Goal: Task Accomplishment & Management: Complete application form

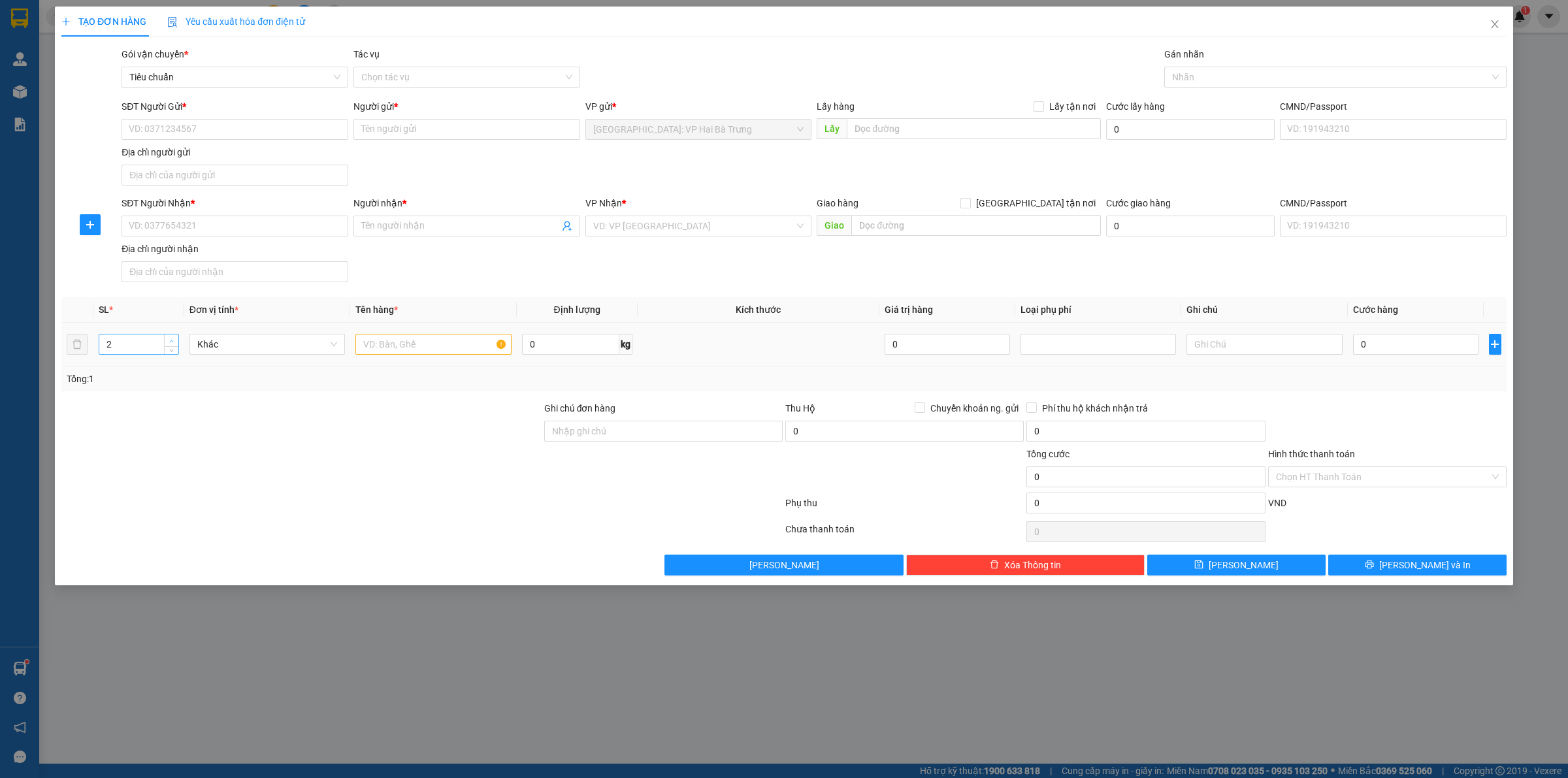
click at [170, 338] on span "up" at bounding box center [171, 341] width 8 height 8
type input "4"
click at [170, 338] on span "up" at bounding box center [171, 341] width 8 height 8
click at [426, 343] on input "text" at bounding box center [433, 344] width 155 height 21
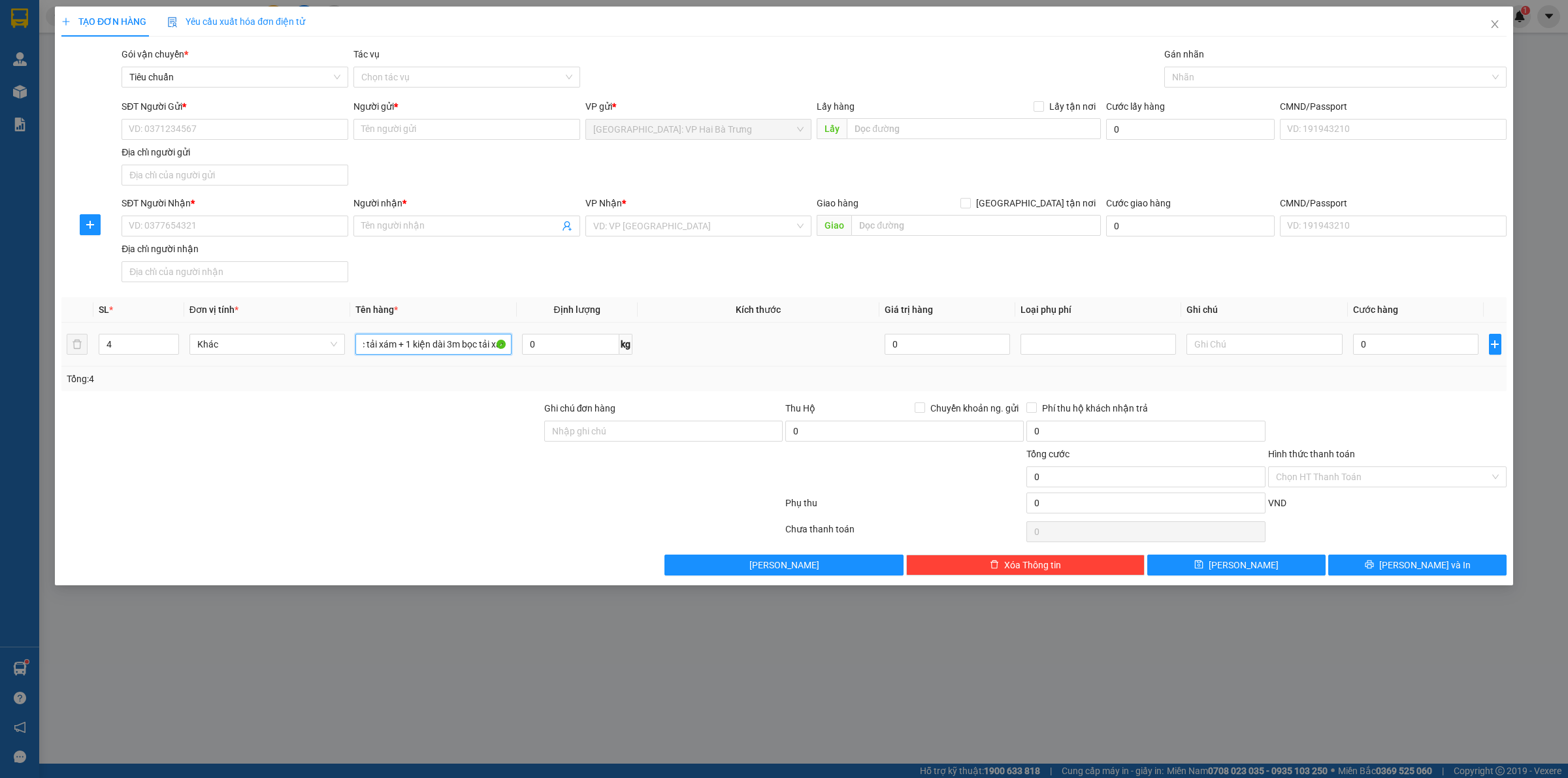
scroll to position [0, 47]
type input "3 kiện bọc tải xám + 1 kiện dài 3m bọc tải xám"
drag, startPoint x: 472, startPoint y: 371, endPoint x: 419, endPoint y: 382, distance: 54.1
click at [471, 373] on div "Tổng: 4" at bounding box center [784, 379] width 1446 height 25
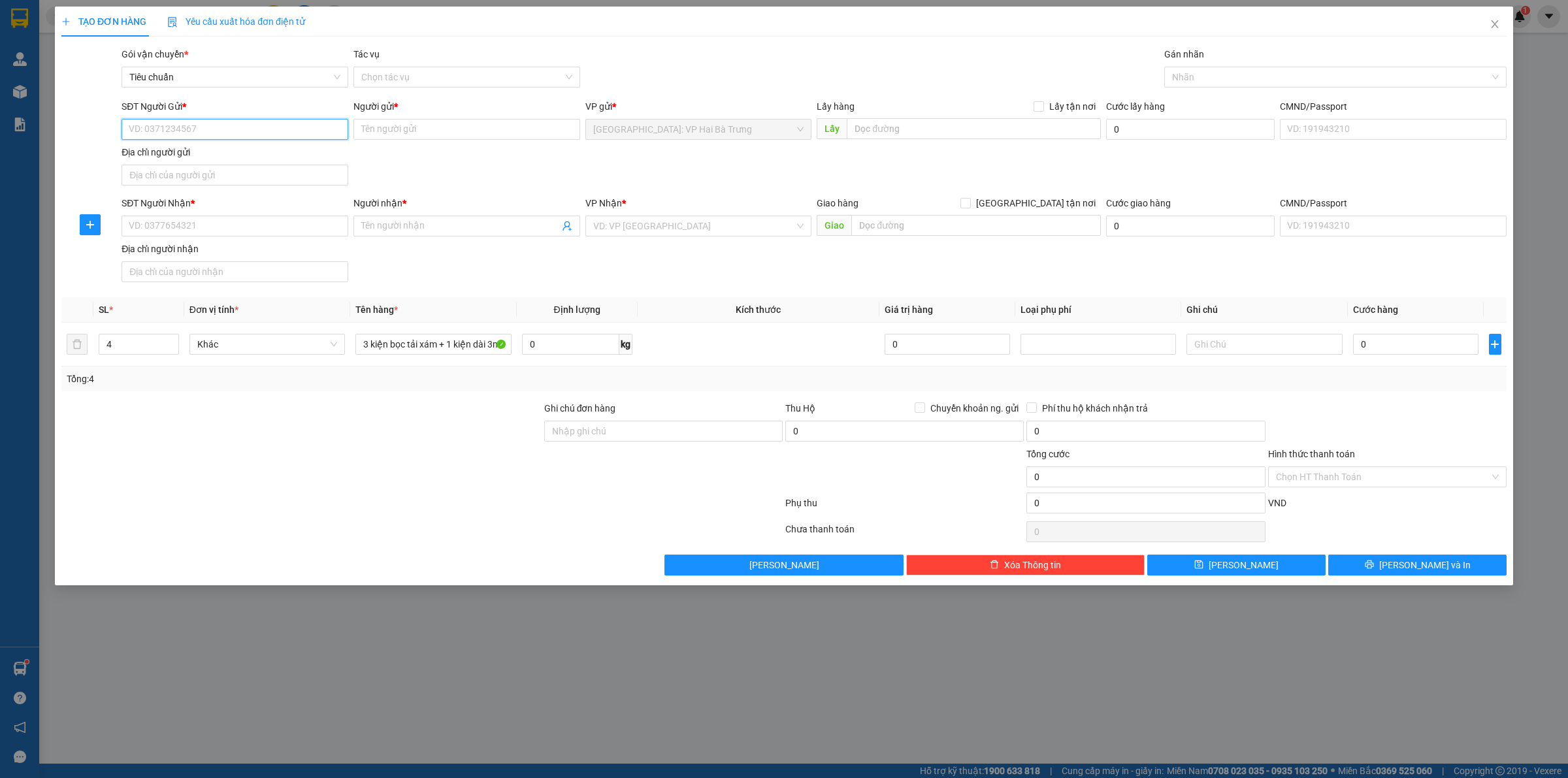
click at [205, 125] on input "SĐT Người Gửi *" at bounding box center [235, 129] width 227 height 21
type input "0398029118"
drag, startPoint x: 230, startPoint y: 151, endPoint x: 270, endPoint y: 226, distance: 85.0
click at [230, 152] on div "0398029118 - [PERSON_NAME]" at bounding box center [235, 156] width 211 height 15
type input "[PERSON_NAME]"
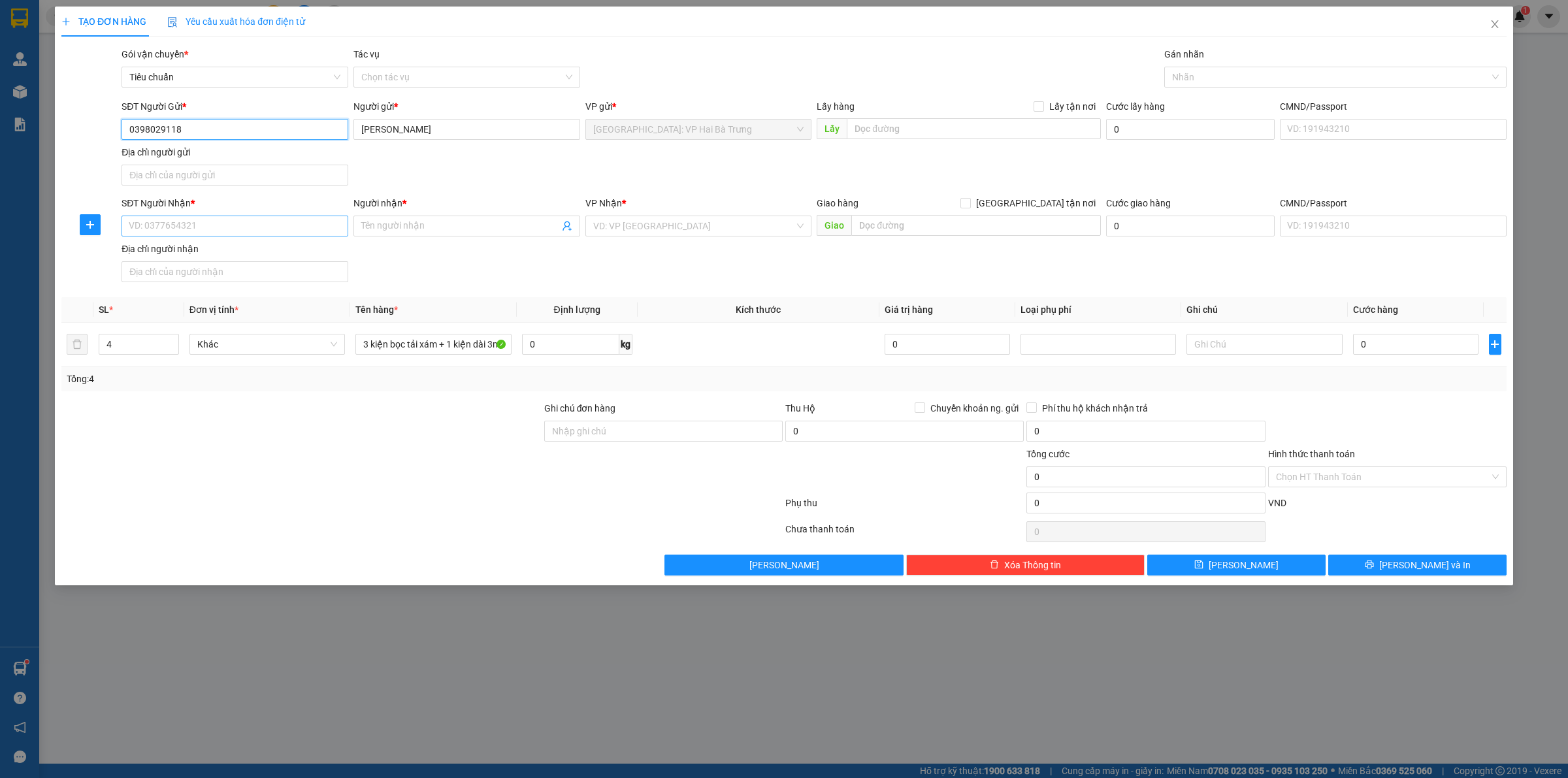
type input "0398029118"
click at [311, 224] on input "SĐT Người Nhận *" at bounding box center [235, 226] width 227 height 21
click at [423, 474] on div at bounding box center [301, 469] width 483 height 46
click at [305, 129] on input "0398029118" at bounding box center [235, 129] width 227 height 21
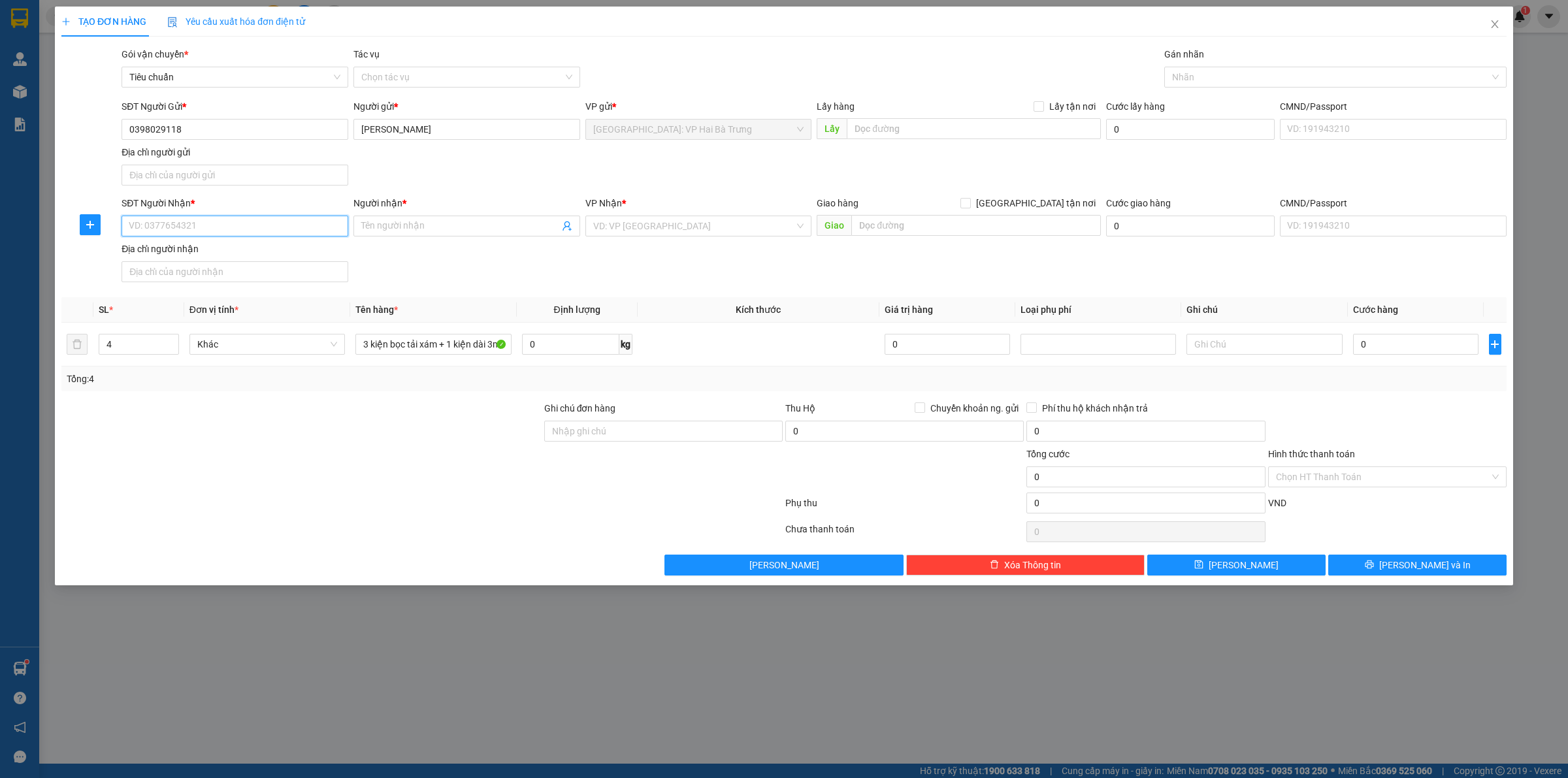
click at [265, 224] on input "SĐT Người Nhận *" at bounding box center [235, 226] width 227 height 21
paste input "0913119392"
type input "0913119392"
drag, startPoint x: 275, startPoint y: 250, endPoint x: 281, endPoint y: 243, distance: 9.2
click at [275, 249] on div "0913119392 - Phùng Dương" at bounding box center [235, 254] width 211 height 15
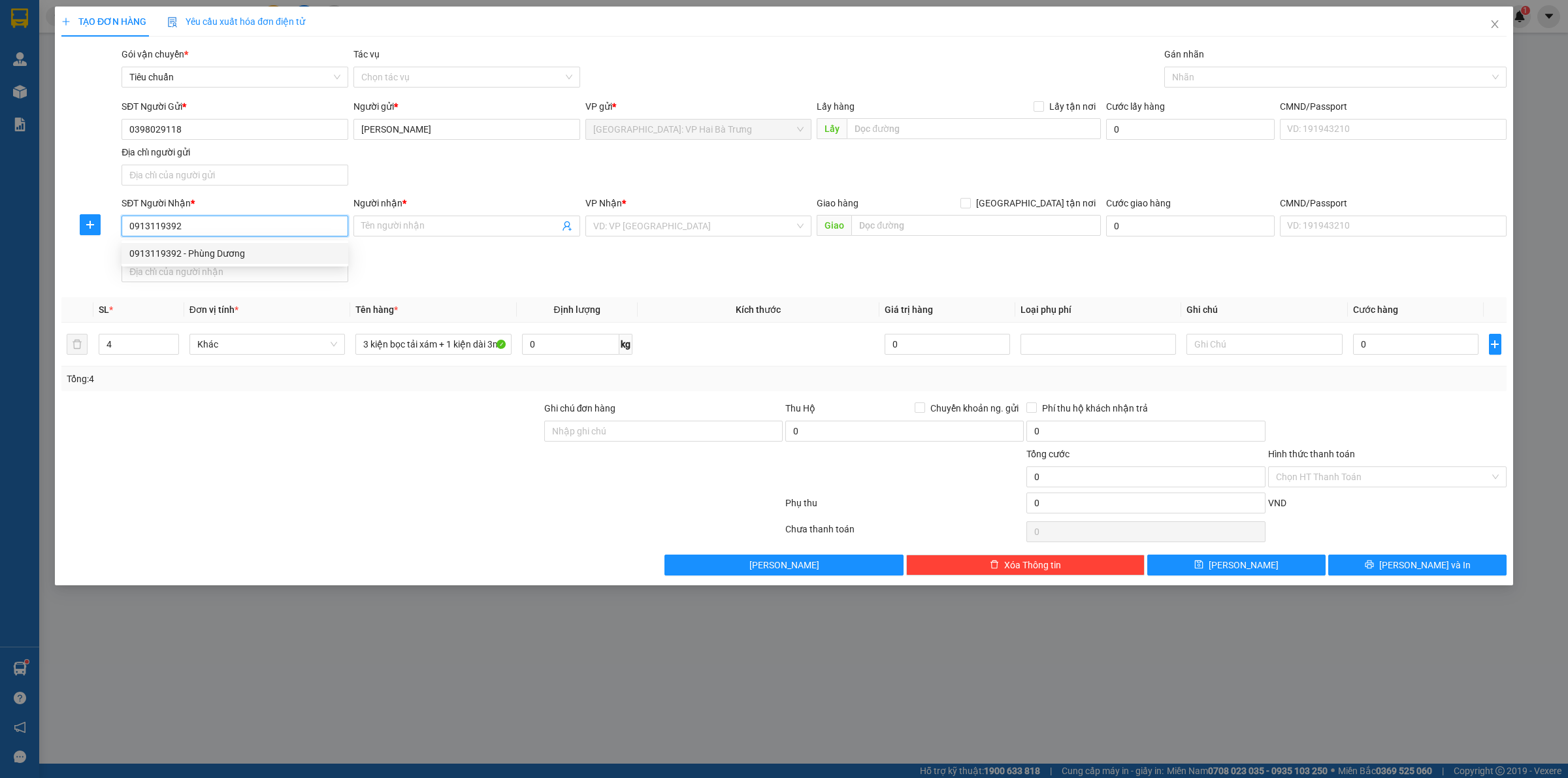
type input "Phùng Dương"
checkbox input "true"
type input "Đường DT 784, Số nhà 1016, Tổ 06, Ấp [GEOGRAPHIC_DATA], Xã [GEOGRAPHIC_DATA], […"
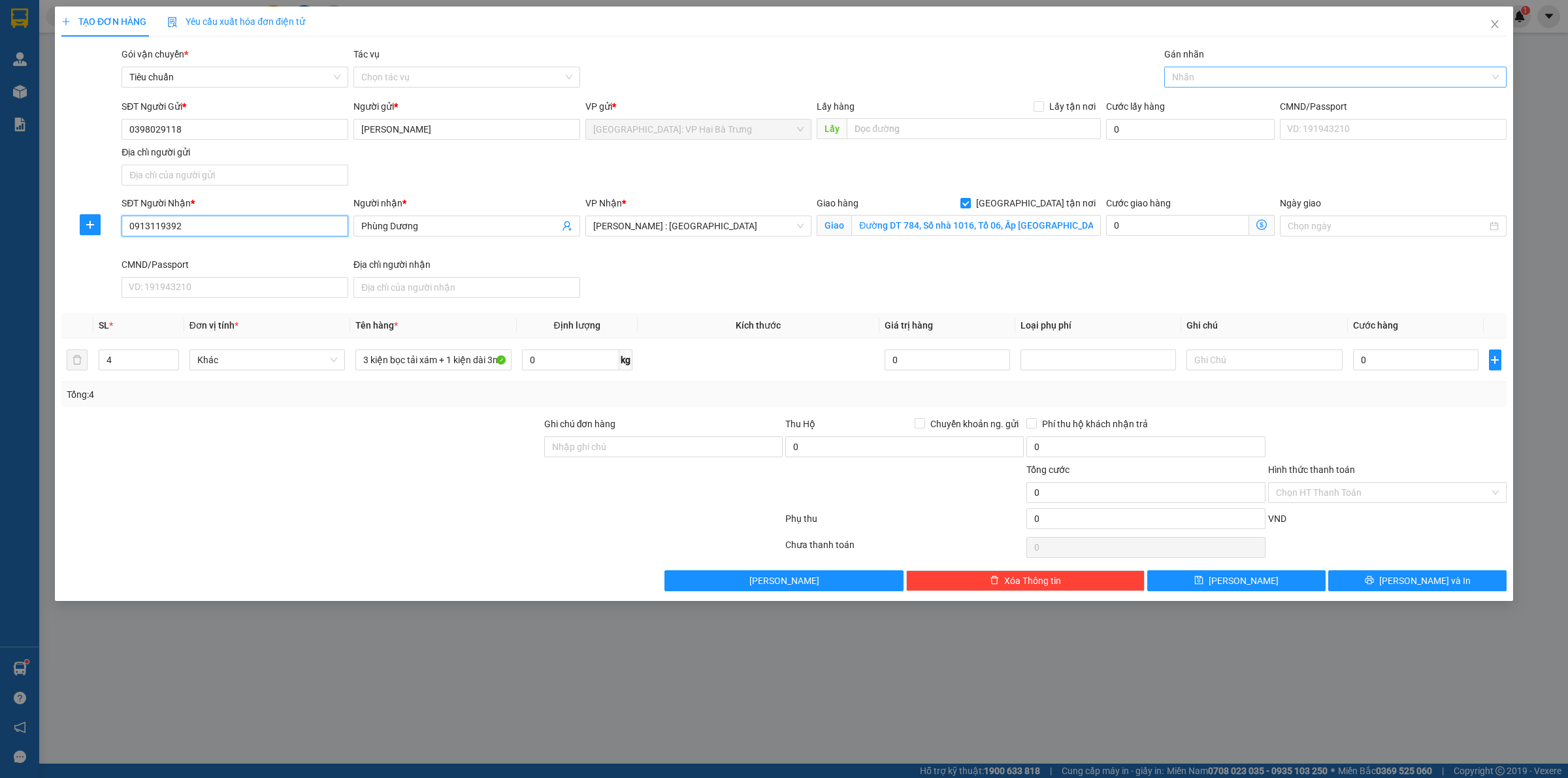
click at [1191, 79] on div at bounding box center [1328, 77] width 323 height 16
type input "0913119392"
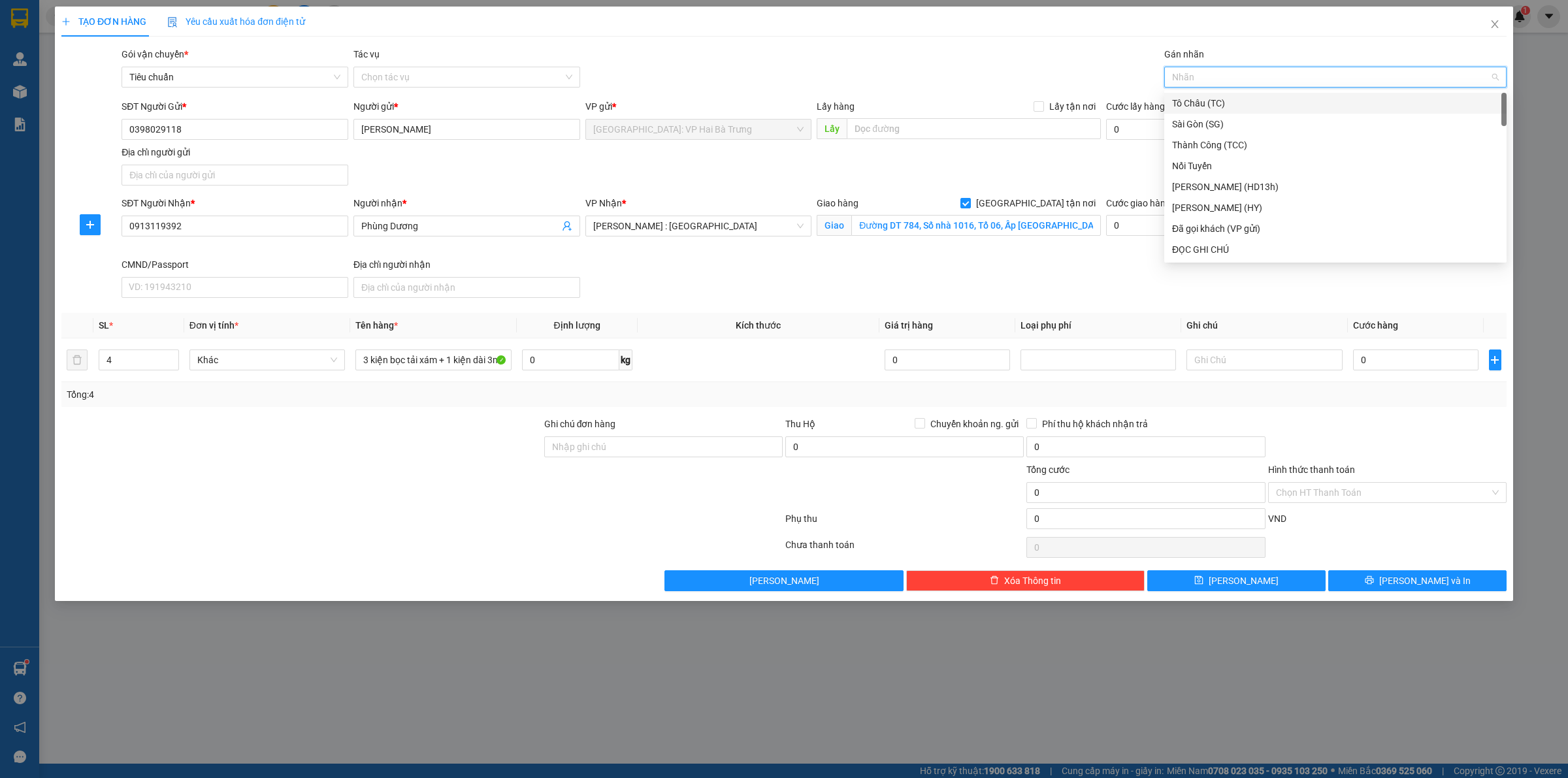
type input "G"
drag, startPoint x: 1197, startPoint y: 250, endPoint x: 1064, endPoint y: 229, distance: 134.6
click at [1192, 247] on div "[GEOGRAPHIC_DATA] tận nơi" at bounding box center [1336, 250] width 326 height 15
click at [1057, 227] on input "Đường DT 784, Số nhà 1016, Tổ 06, Ấp [GEOGRAPHIC_DATA], Xã [GEOGRAPHIC_DATA], […" at bounding box center [976, 225] width 250 height 21
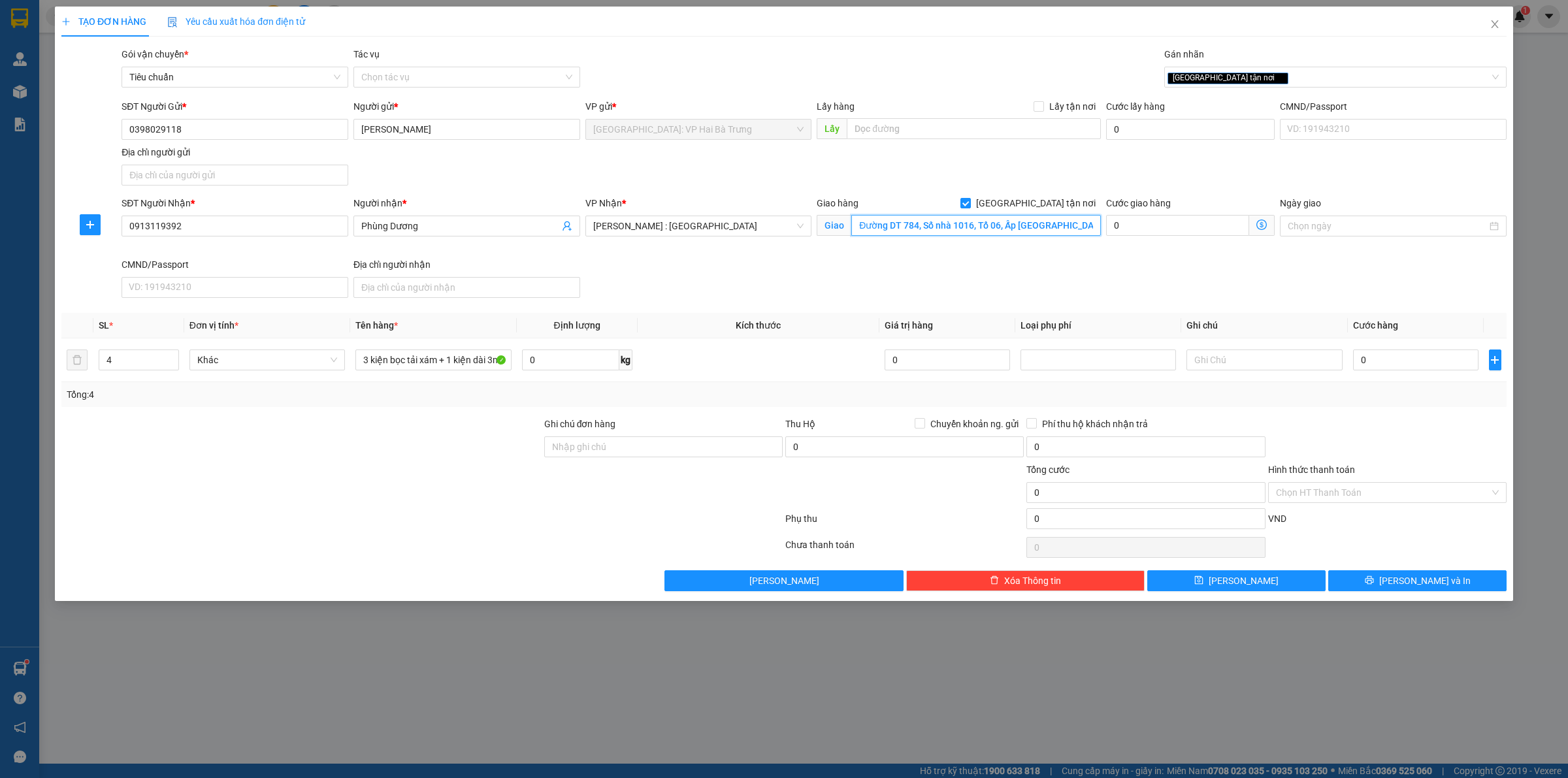
click at [1073, 229] on input "Đường DT 784, Số nhà 1016, Tổ 06, Ấp [GEOGRAPHIC_DATA], Xã [GEOGRAPHIC_DATA], […" at bounding box center [976, 225] width 250 height 21
click at [1400, 361] on input "0" at bounding box center [1416, 360] width 125 height 21
type input "1"
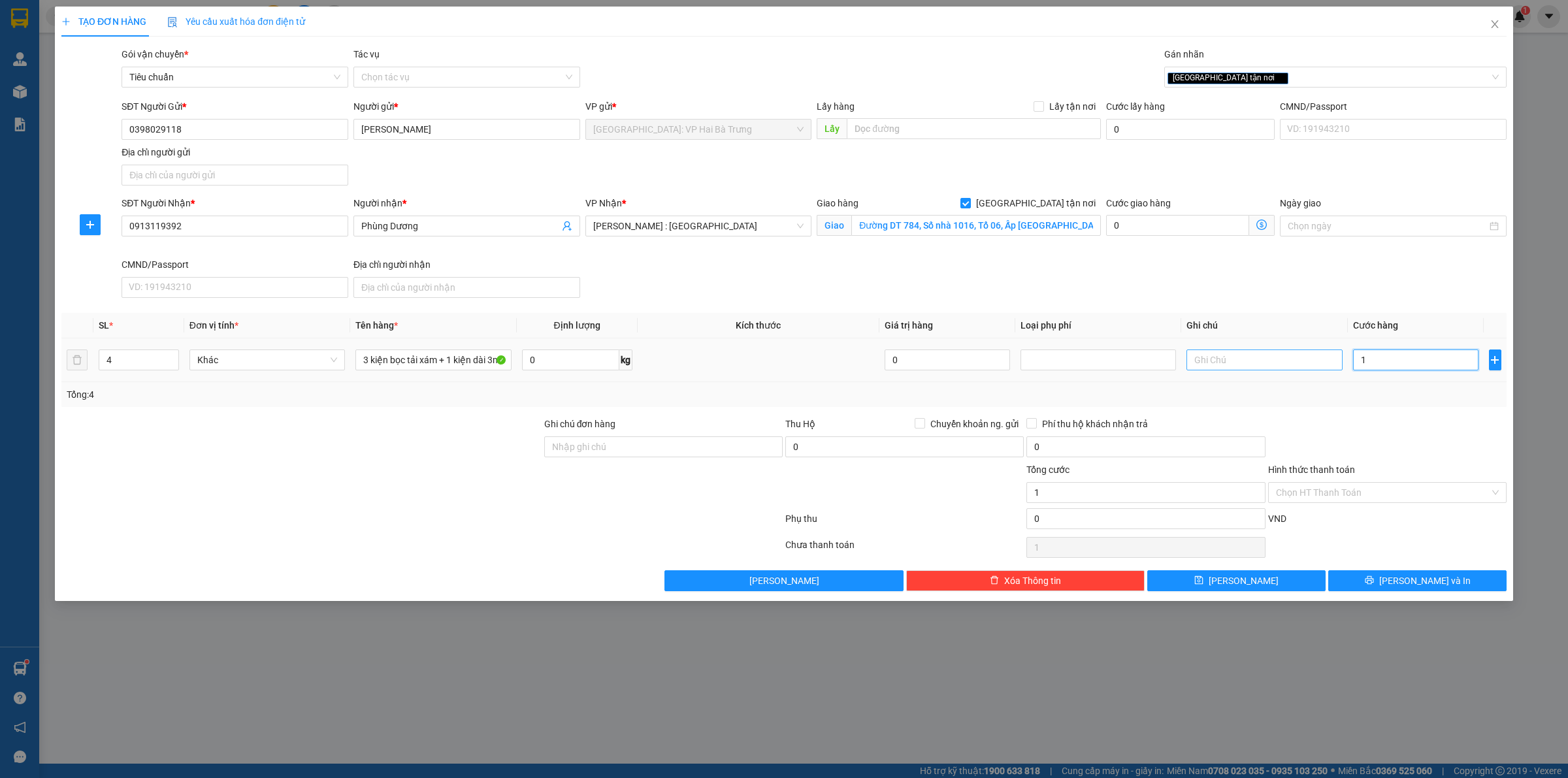
type input "10"
type input "100"
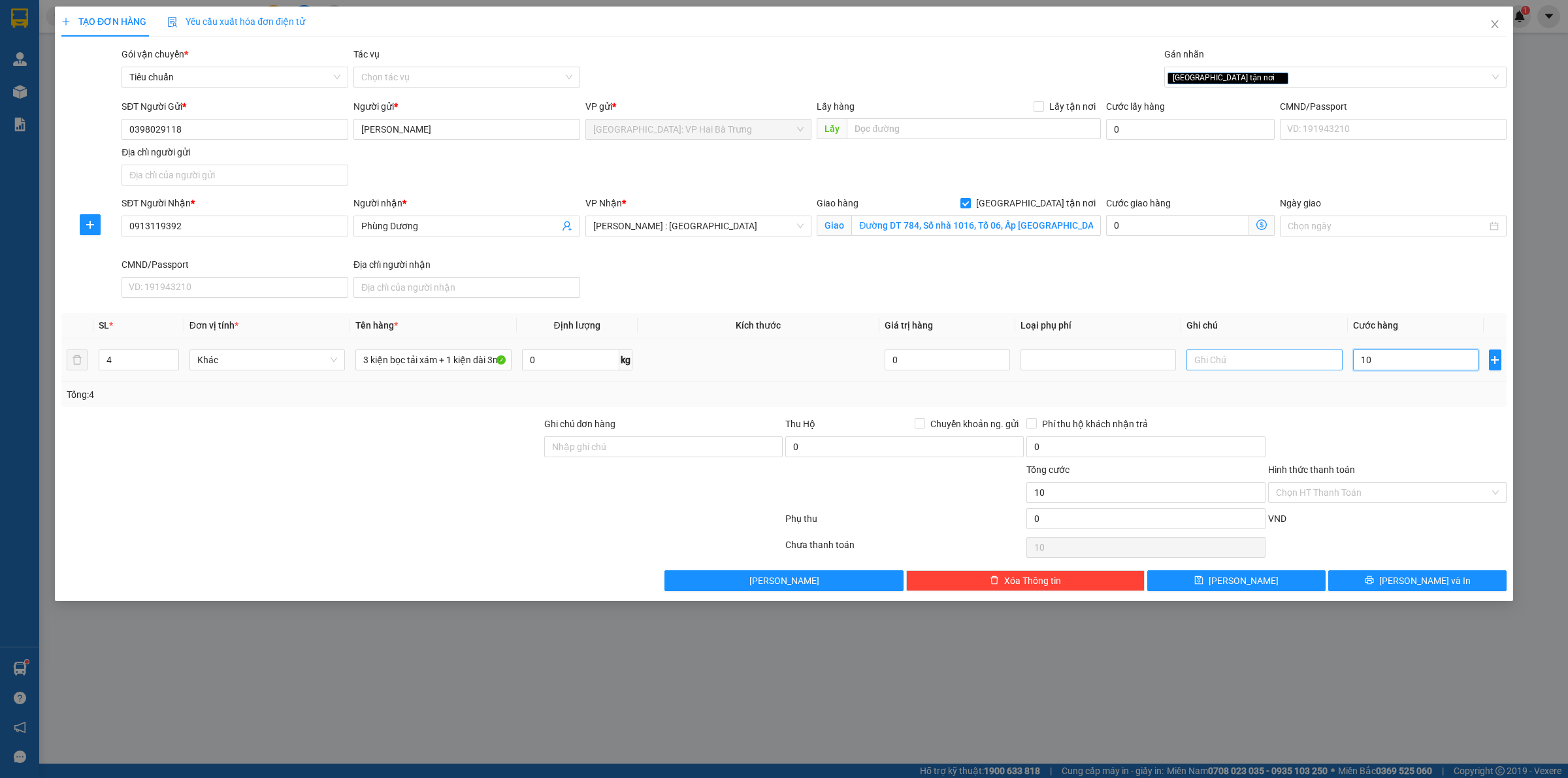
type input "100"
type input "1.000"
type input "10.000"
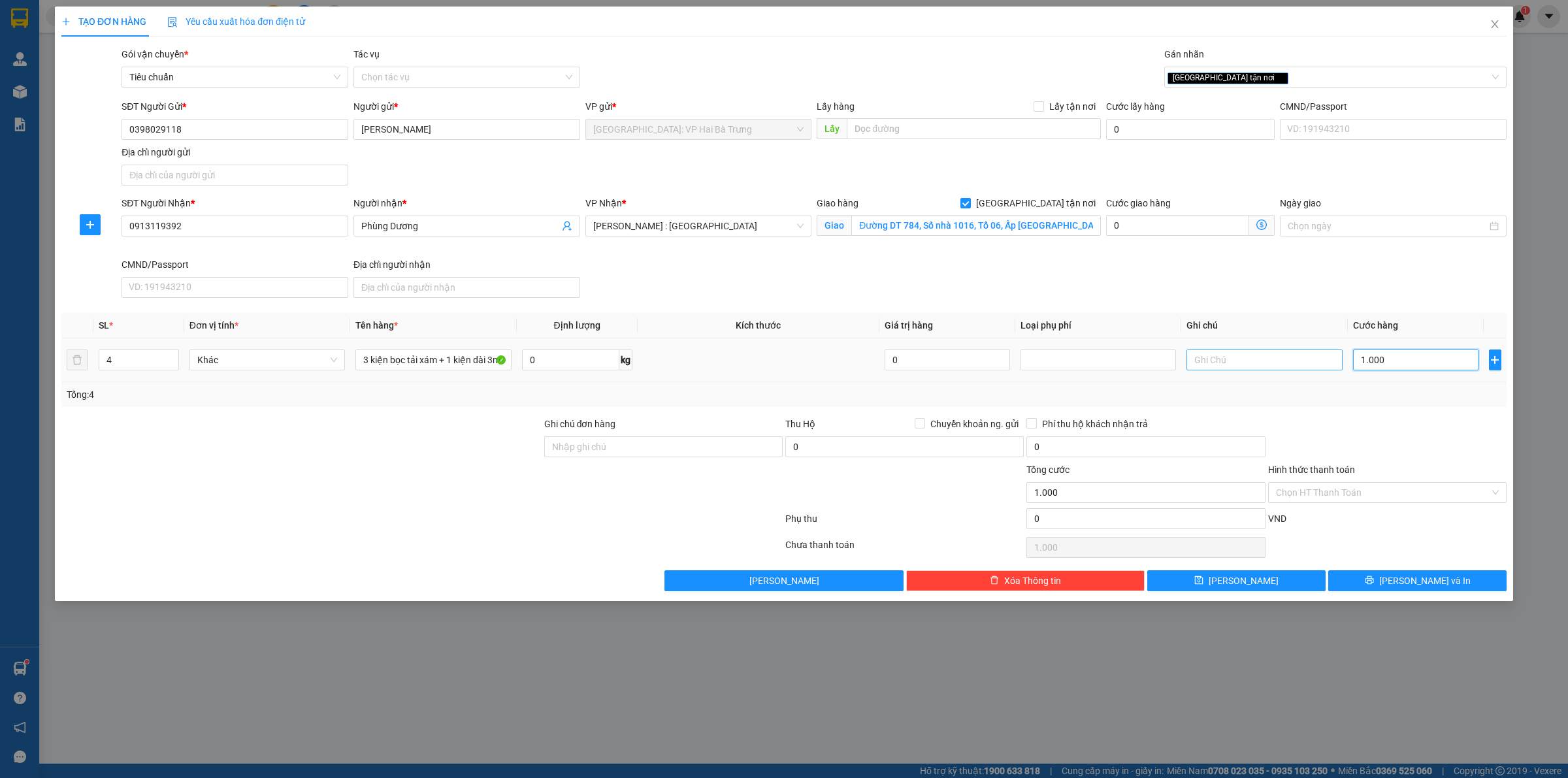
type input "10.000"
type input "100.000"
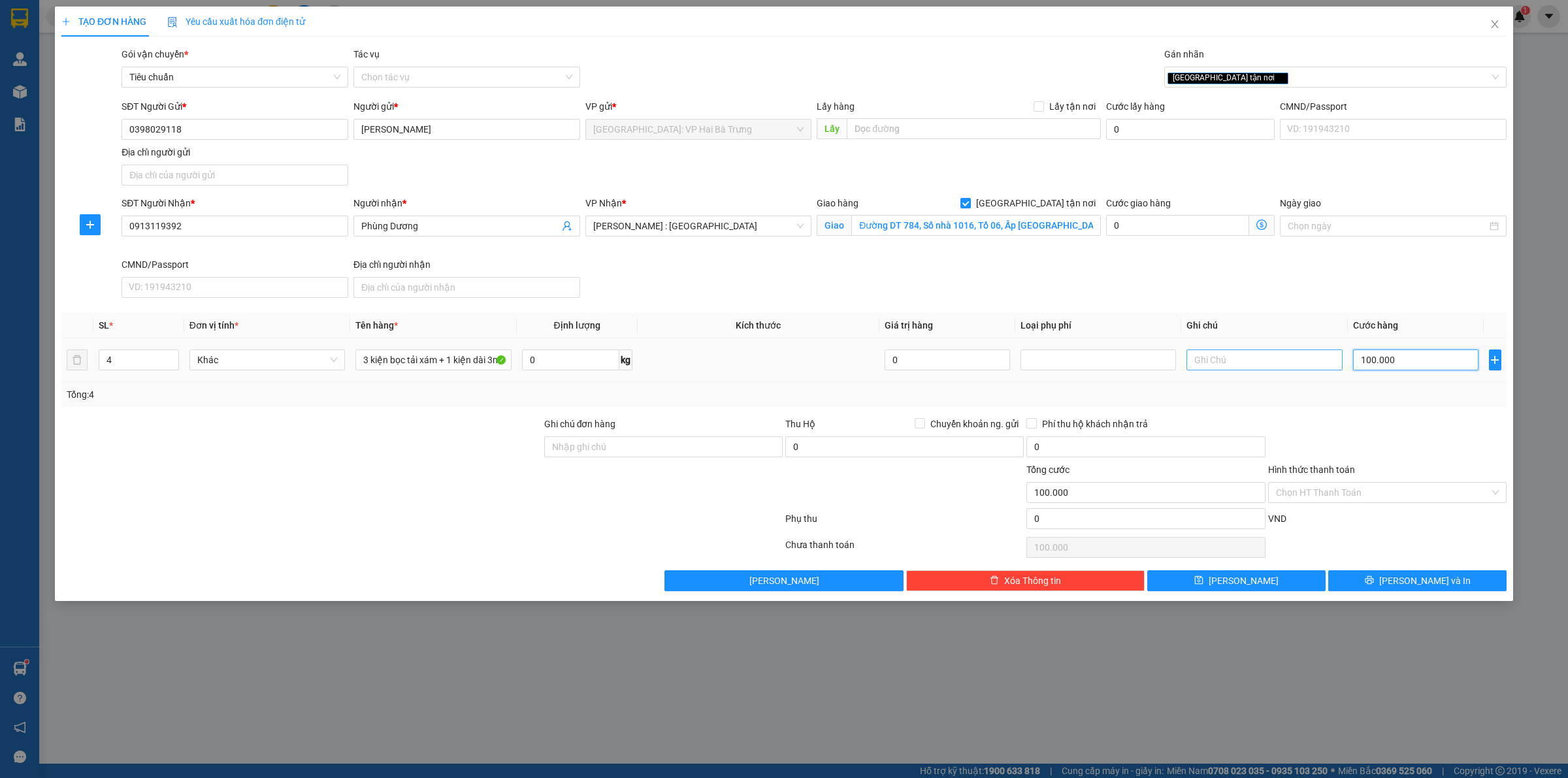
type input "1.000.000"
click at [1405, 580] on button "[PERSON_NAME] và In" at bounding box center [1417, 581] width 179 height 21
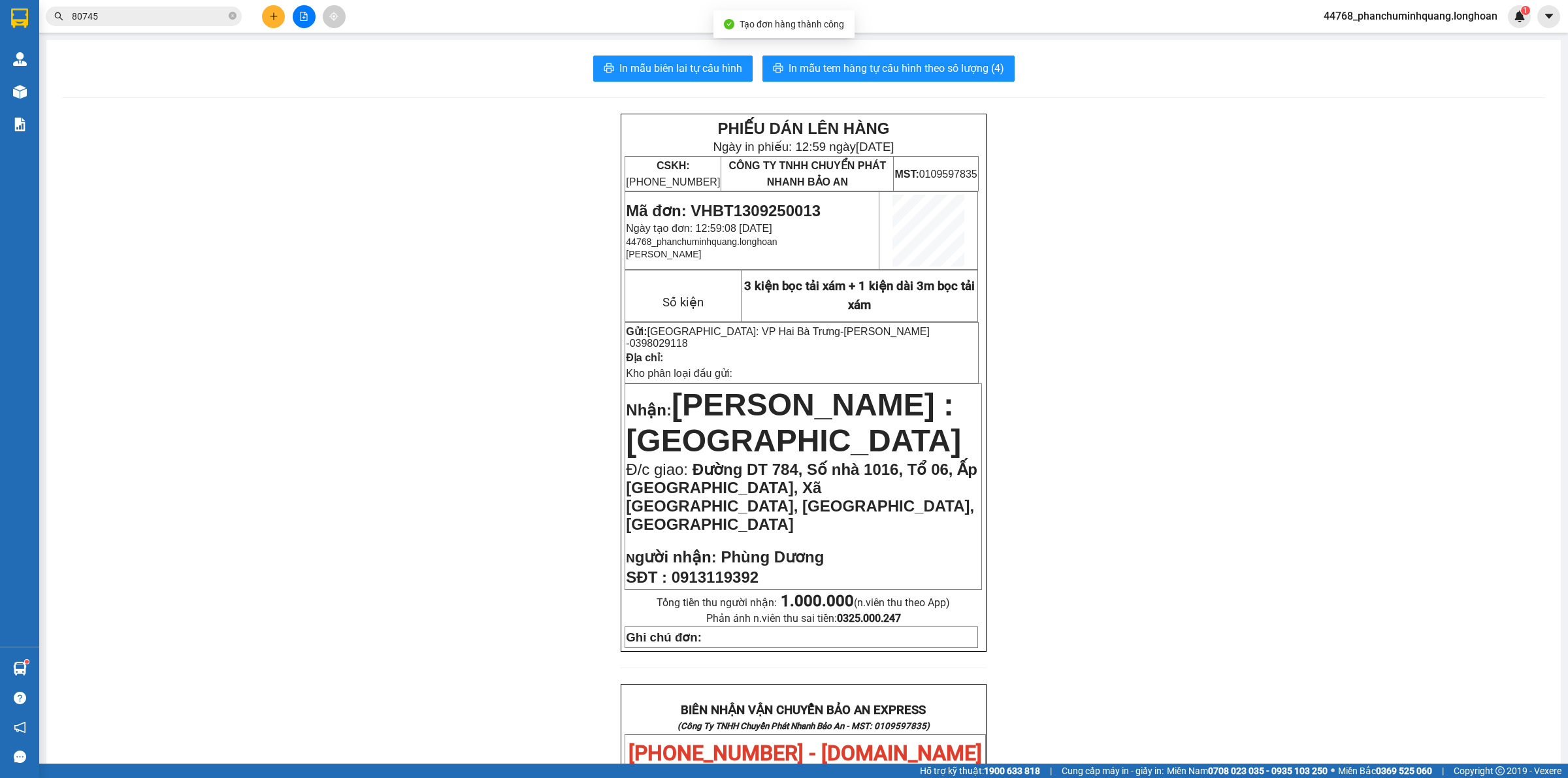
scroll to position [618, 0]
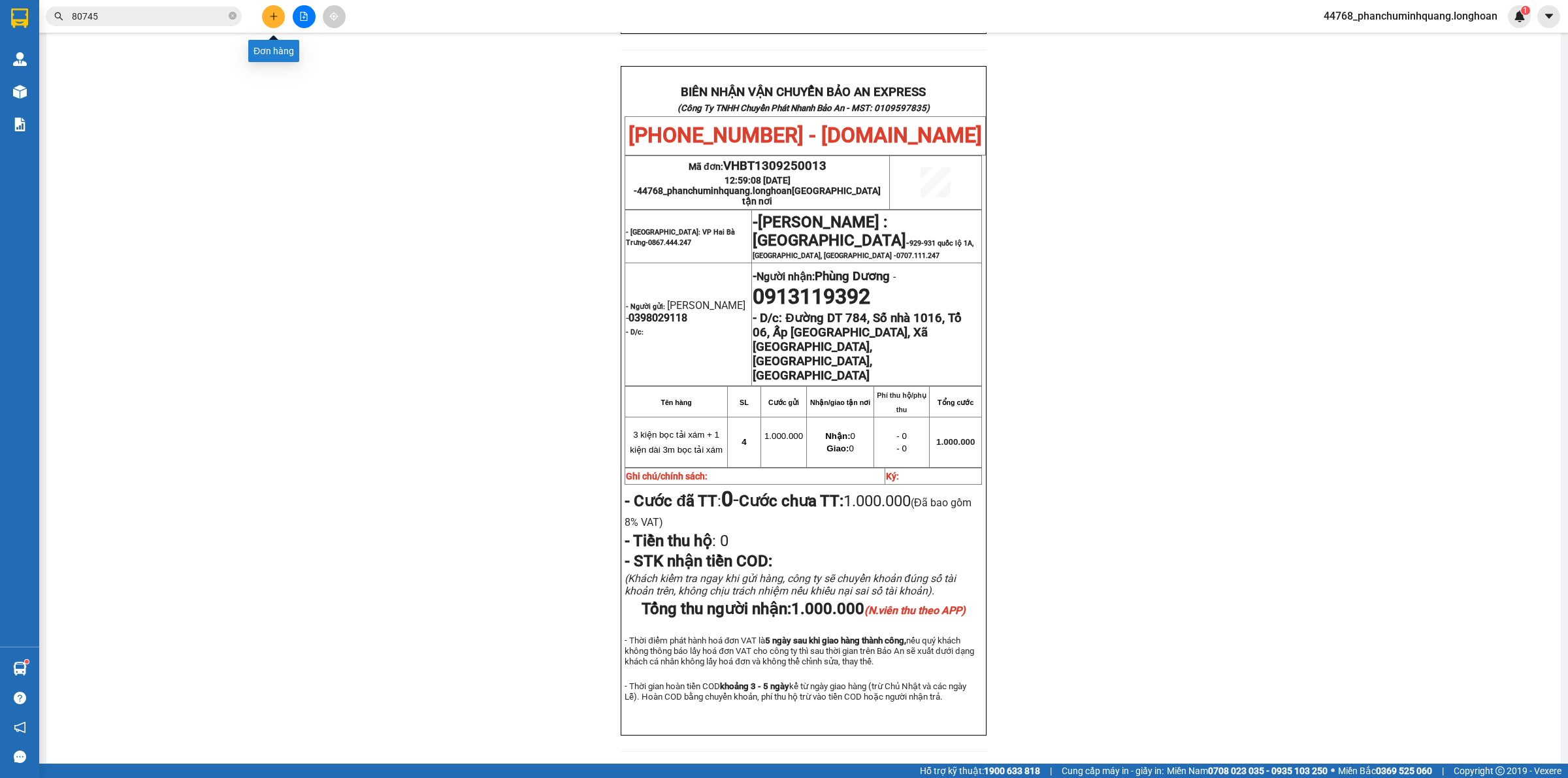
click at [273, 20] on button at bounding box center [273, 16] width 23 height 23
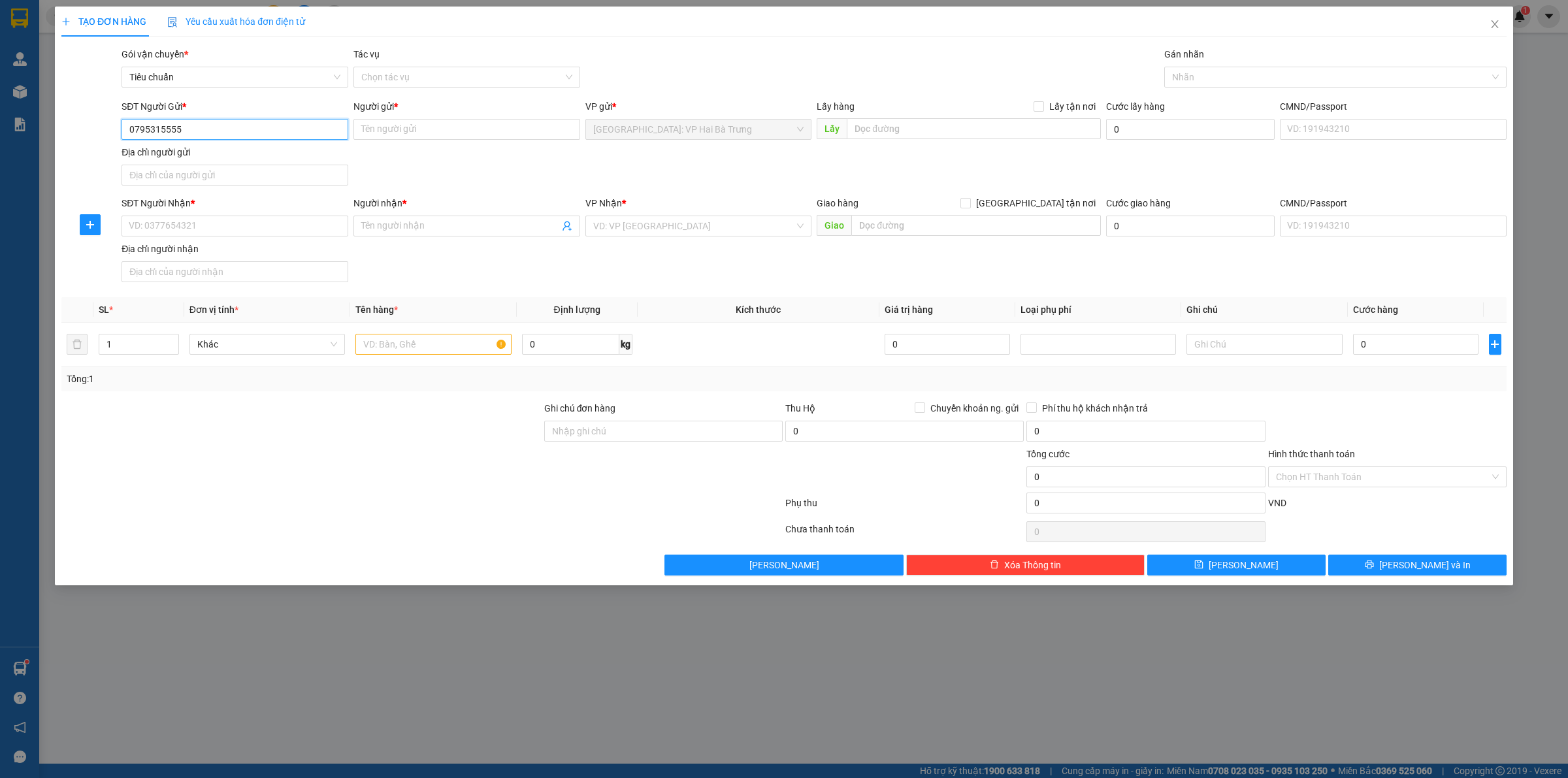
type input "0795315555"
type input "G"
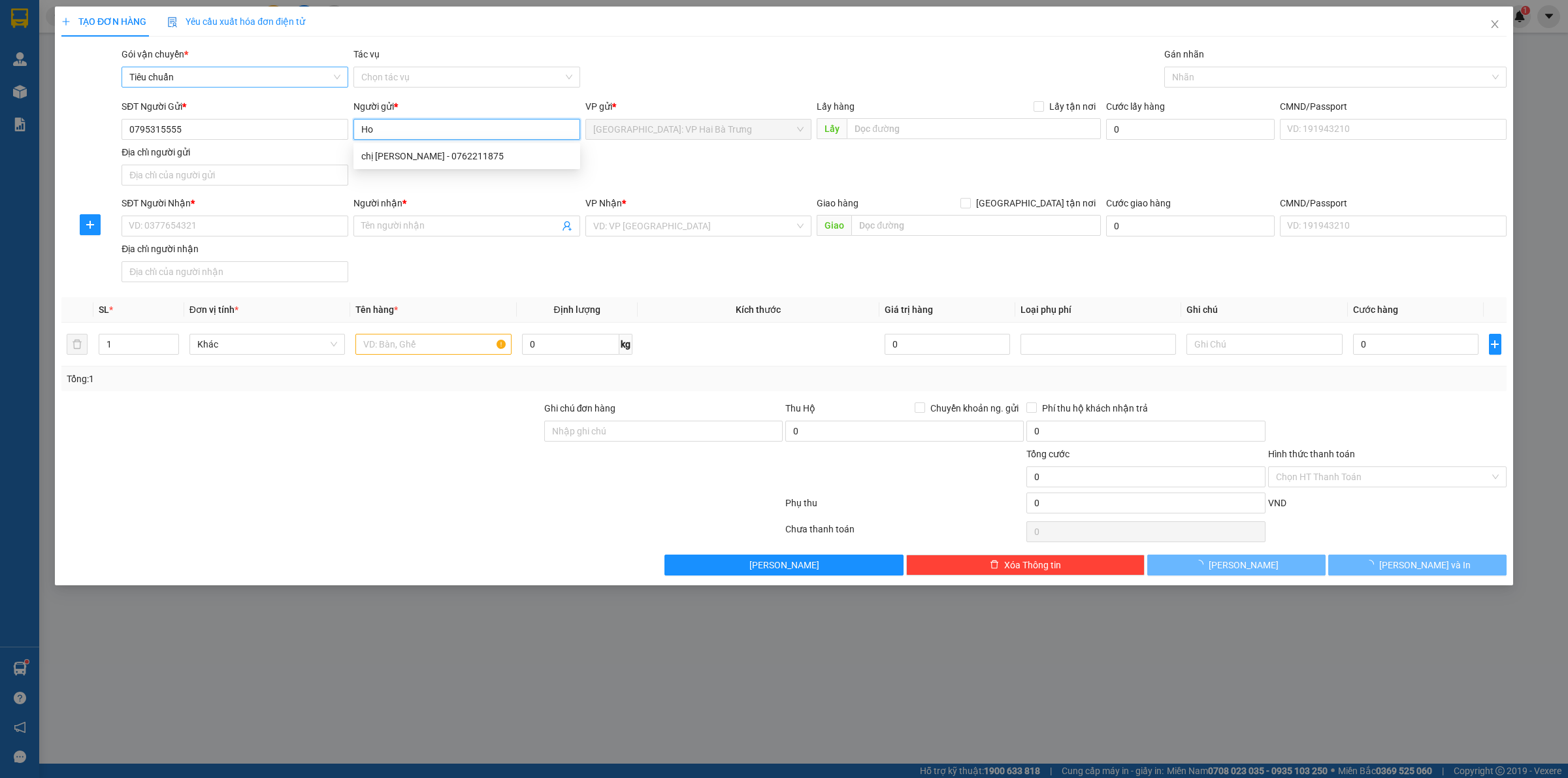
type input "H"
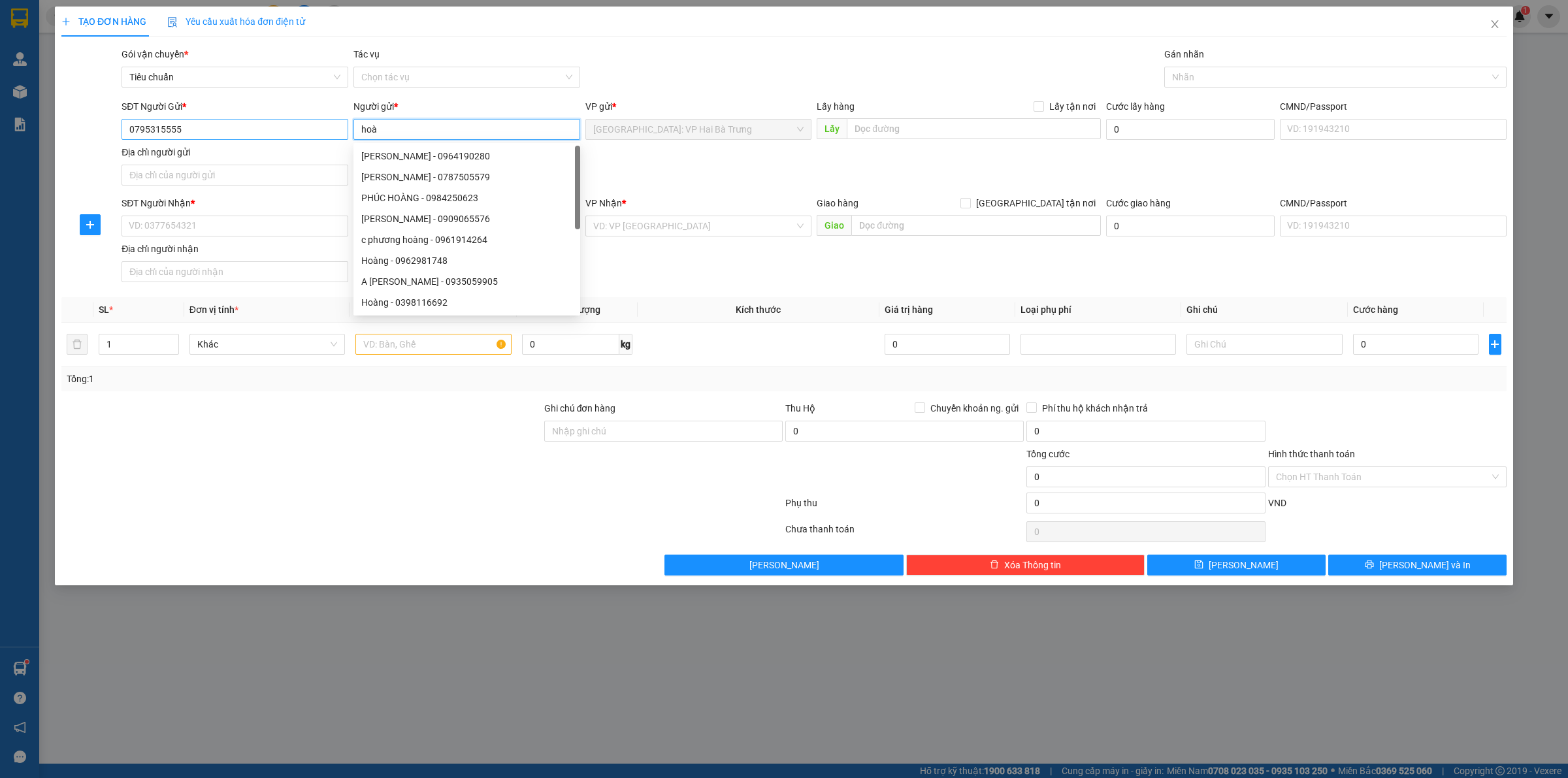
type input "hoà"
click at [217, 134] on input "0795315555" at bounding box center [235, 129] width 227 height 21
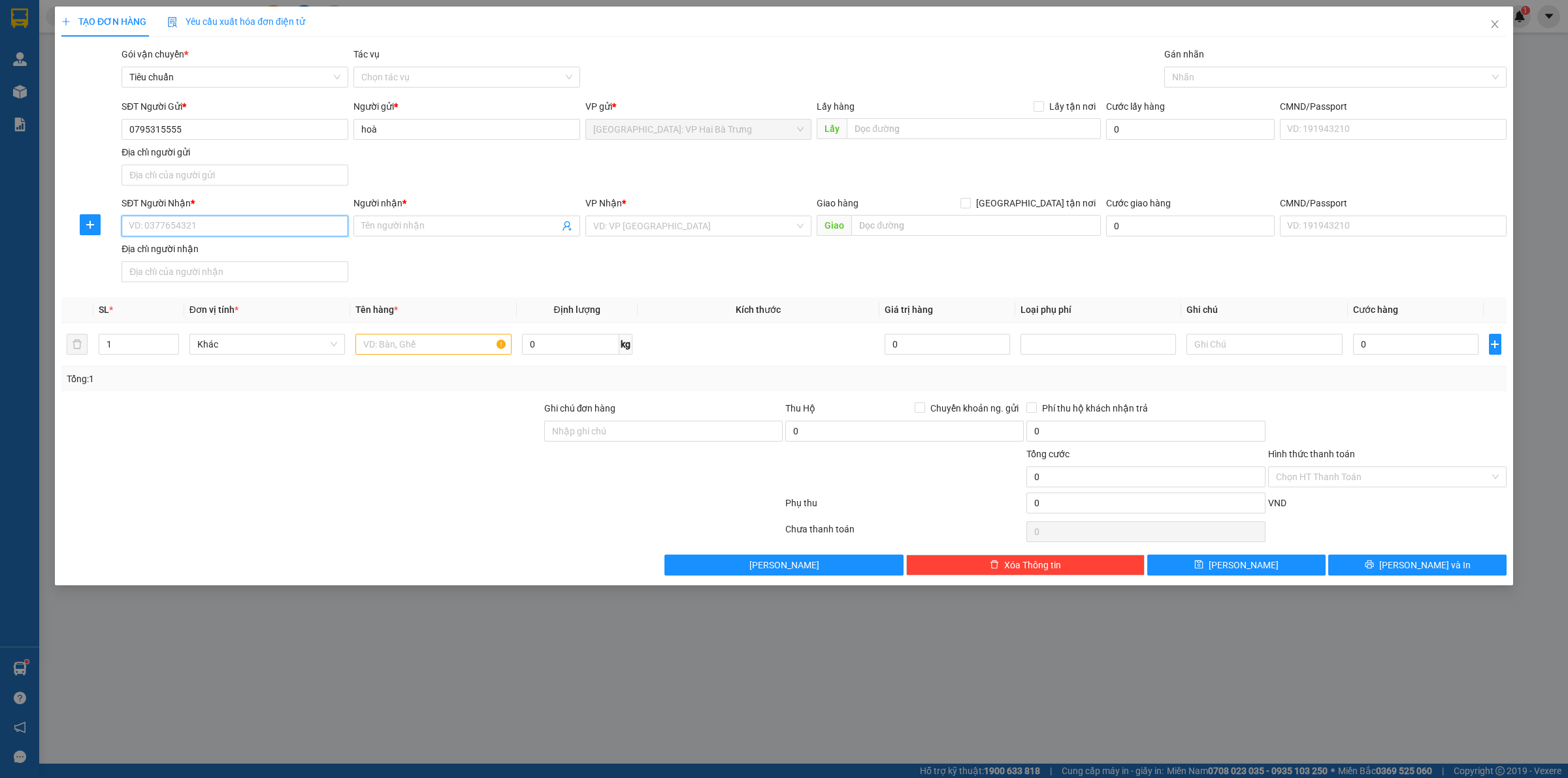
click at [237, 226] on input "SĐT Người Nhận *" at bounding box center [235, 226] width 227 height 21
paste input "0795315555"
type input "0795315555"
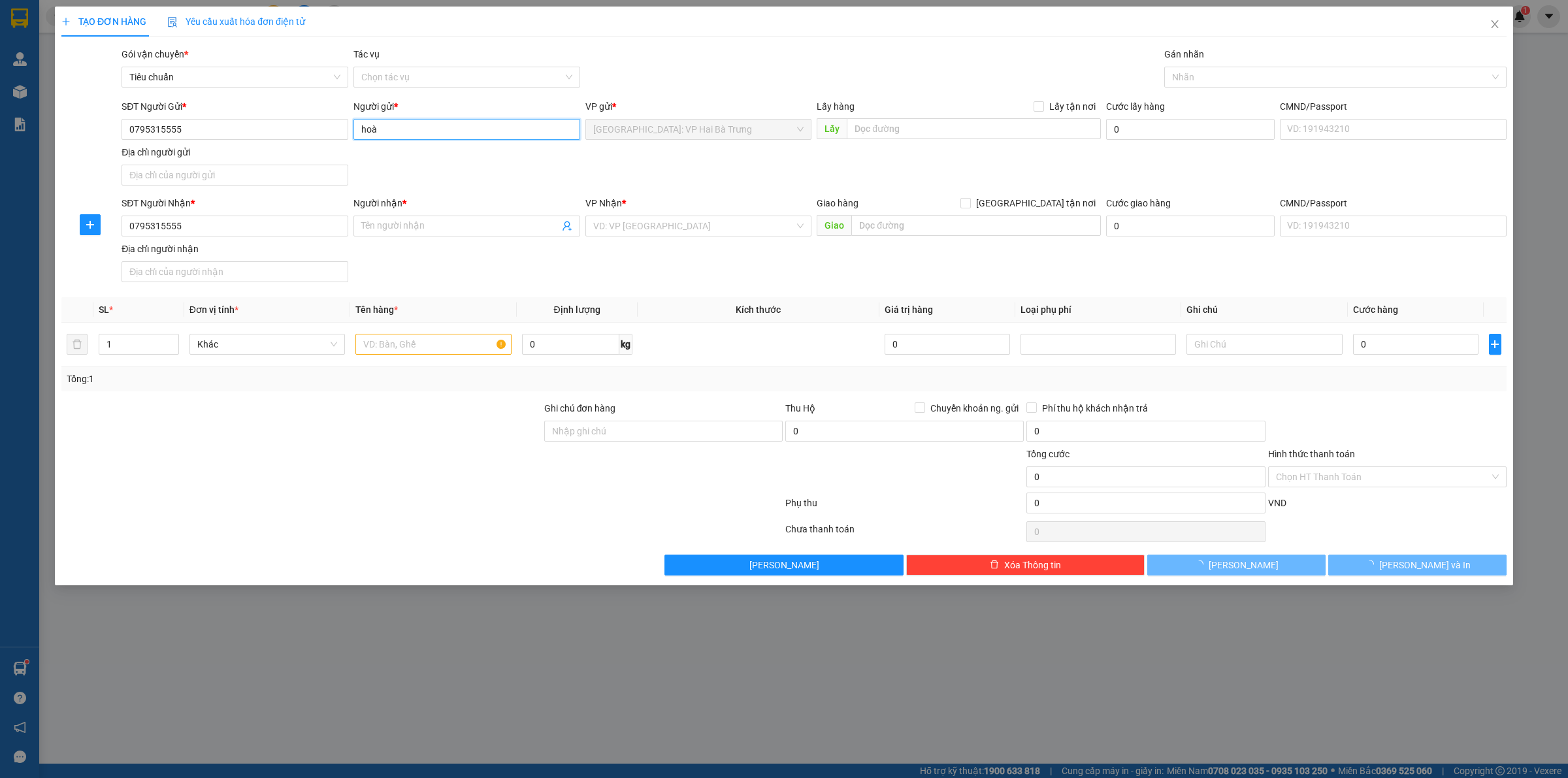
click at [404, 119] on input "hoà" at bounding box center [466, 129] width 227 height 21
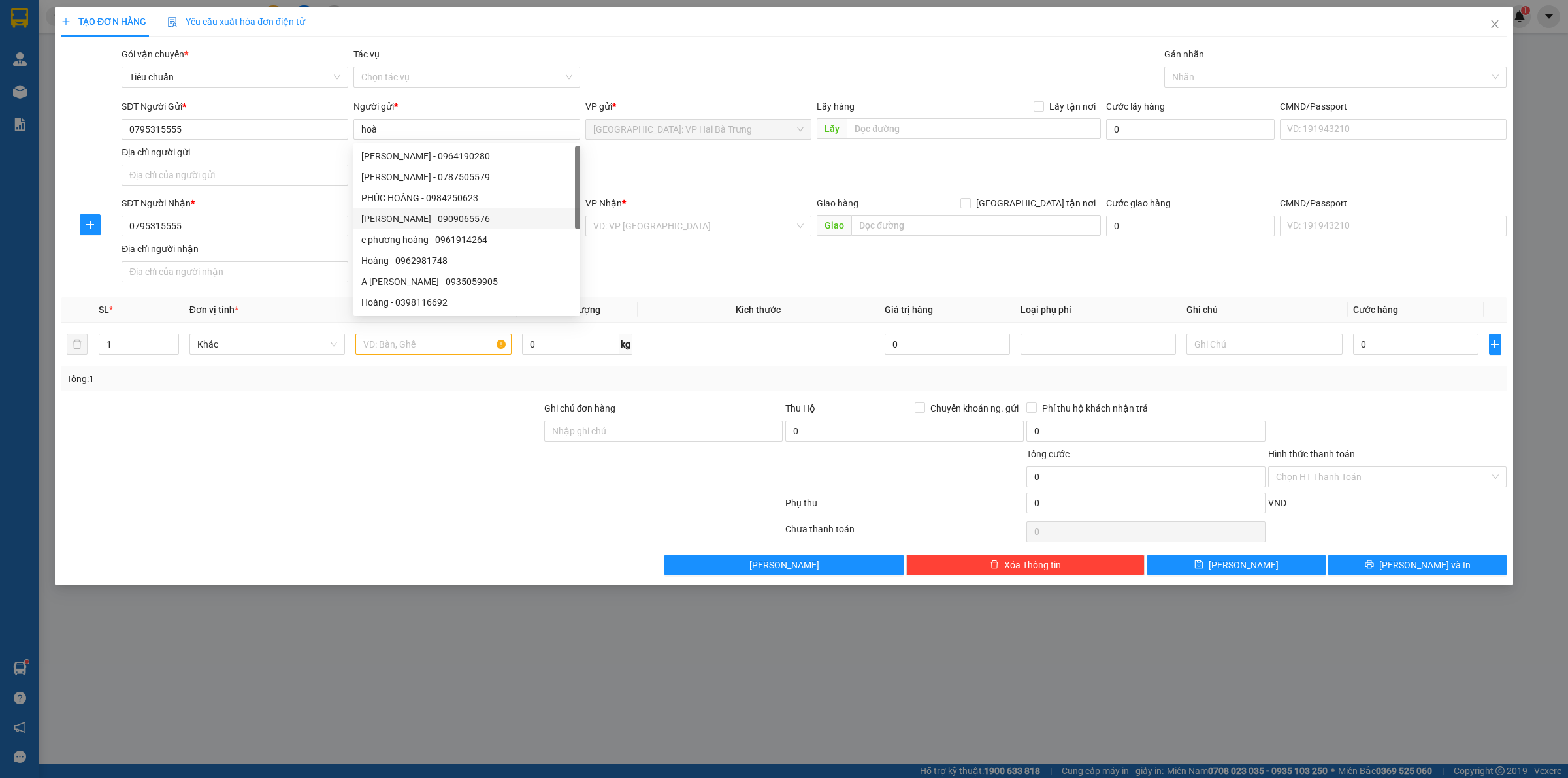
click at [697, 171] on div "SĐT Người Gửi * 0795315555 Người gửi * hoà VP gửi * [GEOGRAPHIC_DATA]: VP Hai B…" at bounding box center [814, 145] width 1390 height 92
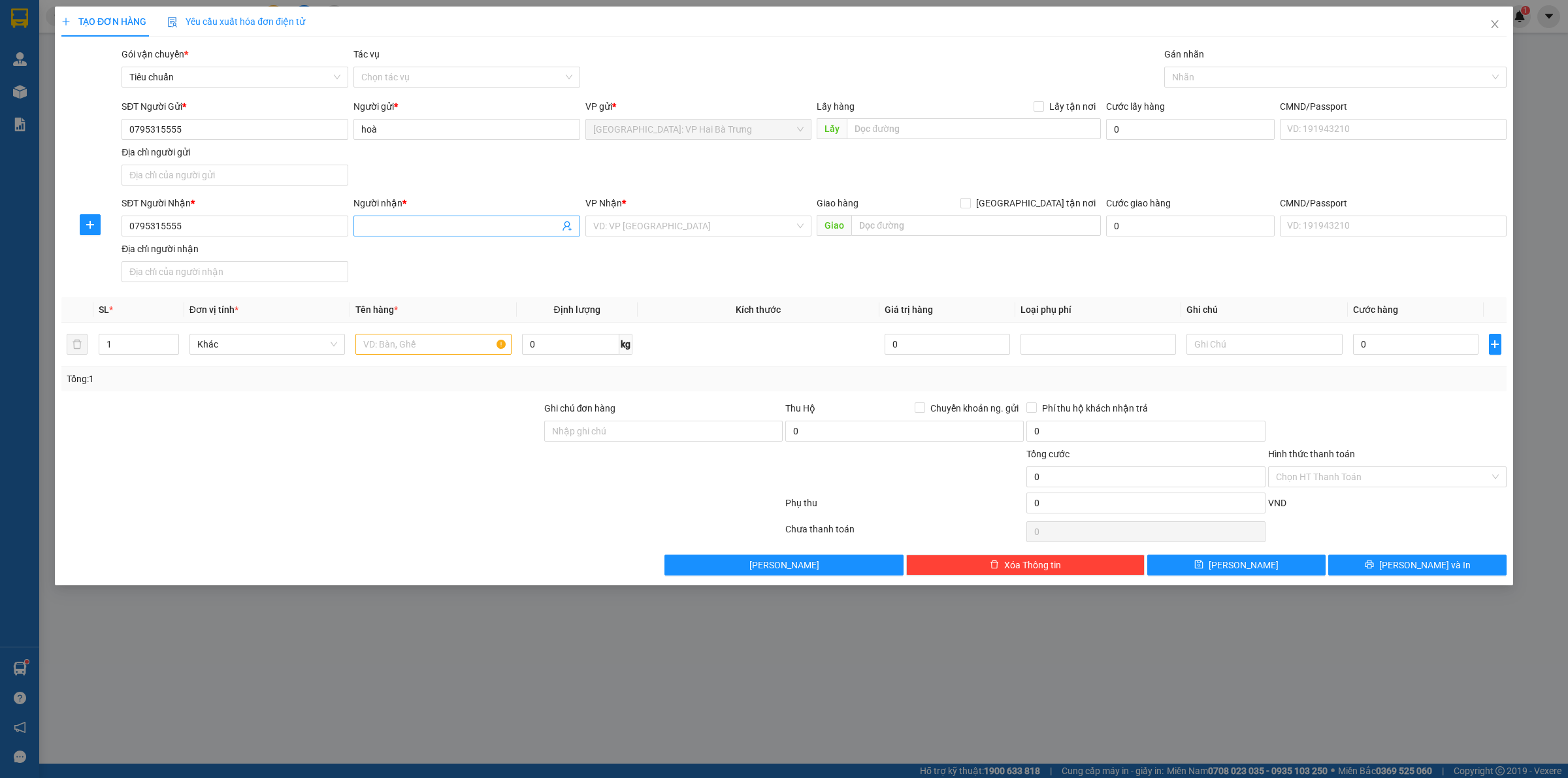
click at [521, 227] on input "Người nhận *" at bounding box center [460, 226] width 198 height 15
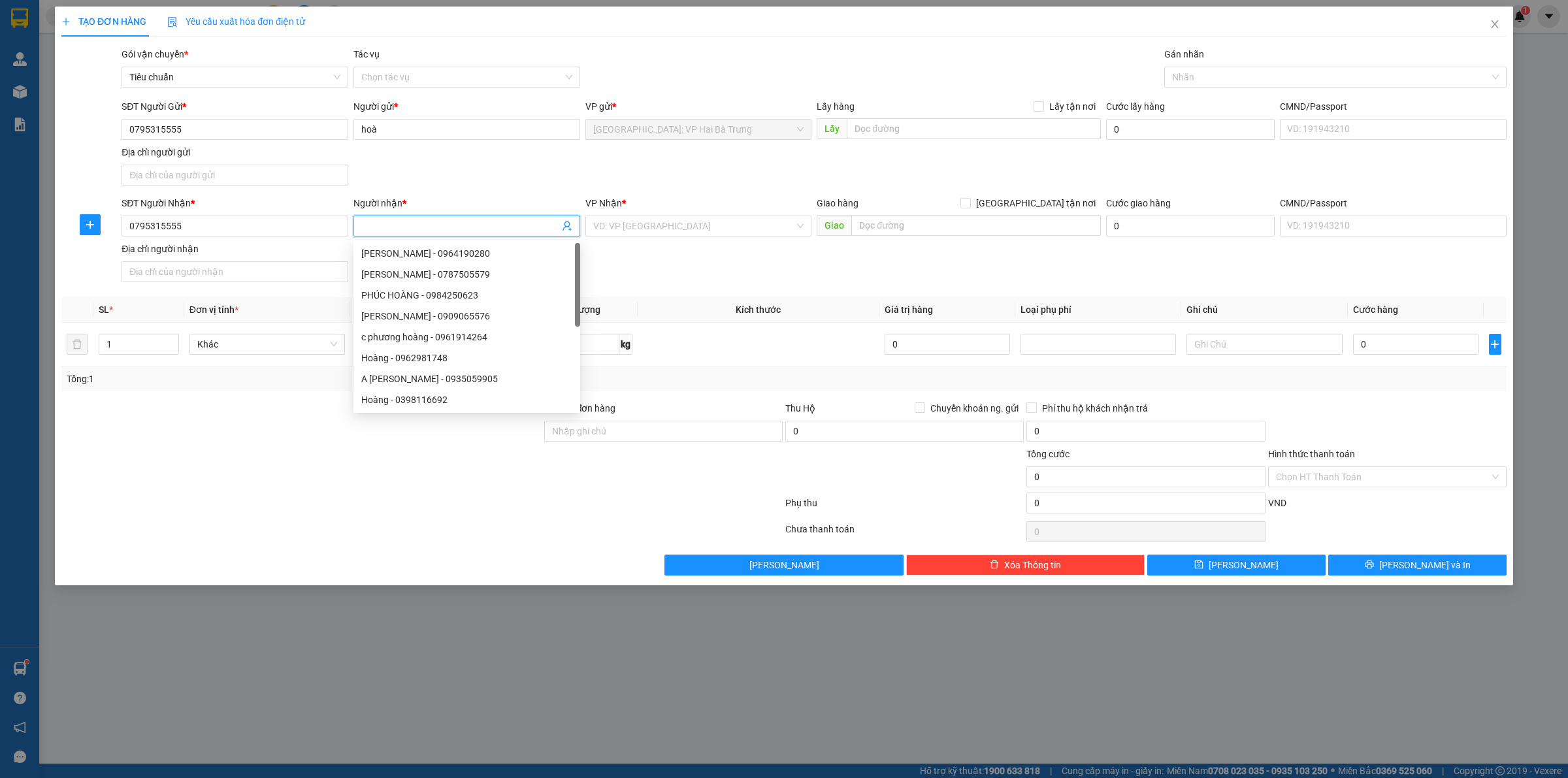
paste input "hoà"
type input "hoà"
click at [1050, 197] on span "[GEOGRAPHIC_DATA] tận nơi" at bounding box center [1036, 203] width 130 height 15
click at [970, 198] on input "[GEOGRAPHIC_DATA] tận nơi" at bounding box center [965, 203] width 9 height 9
checkbox input "true"
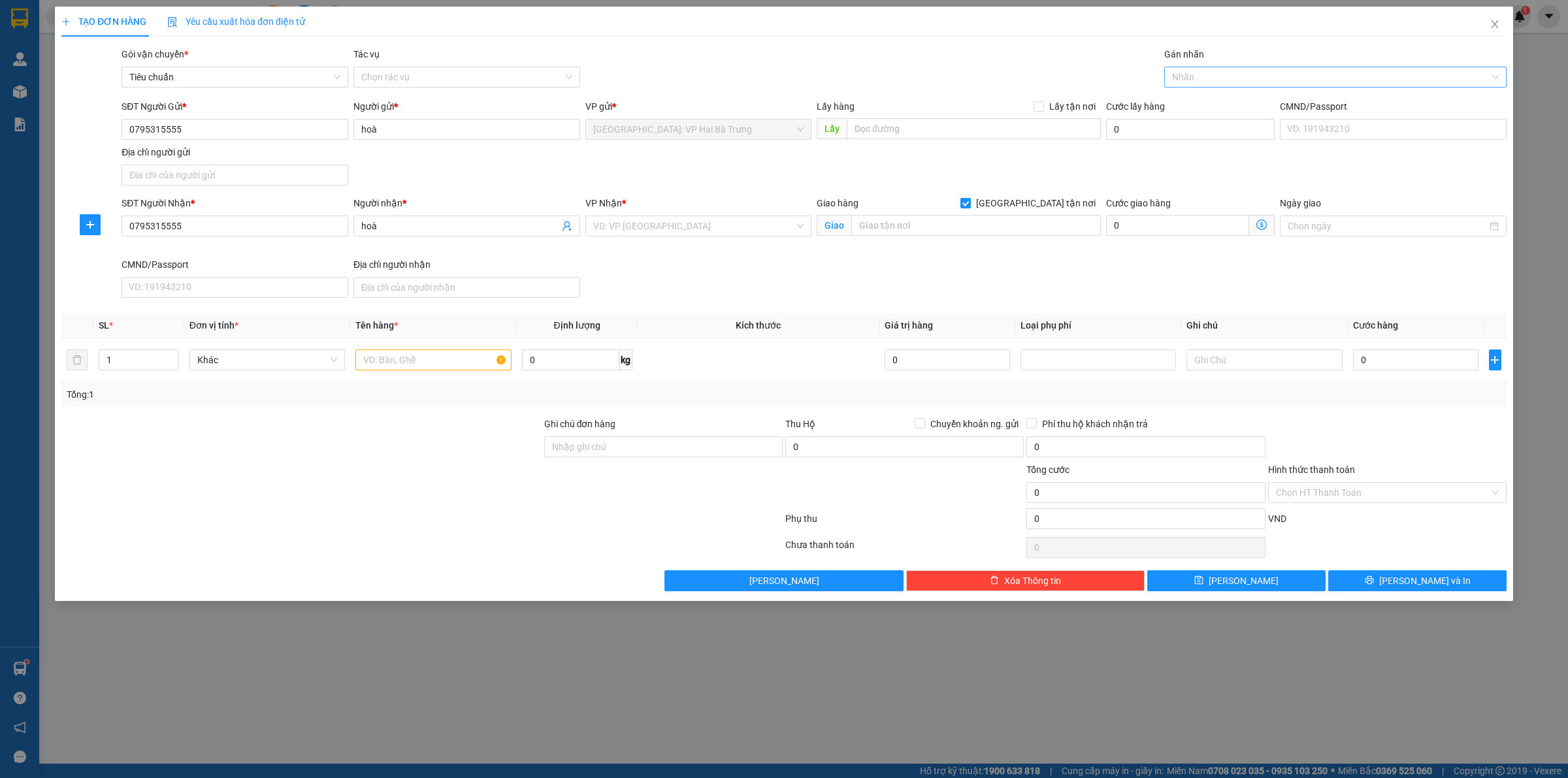
click at [1218, 74] on div at bounding box center [1328, 77] width 323 height 16
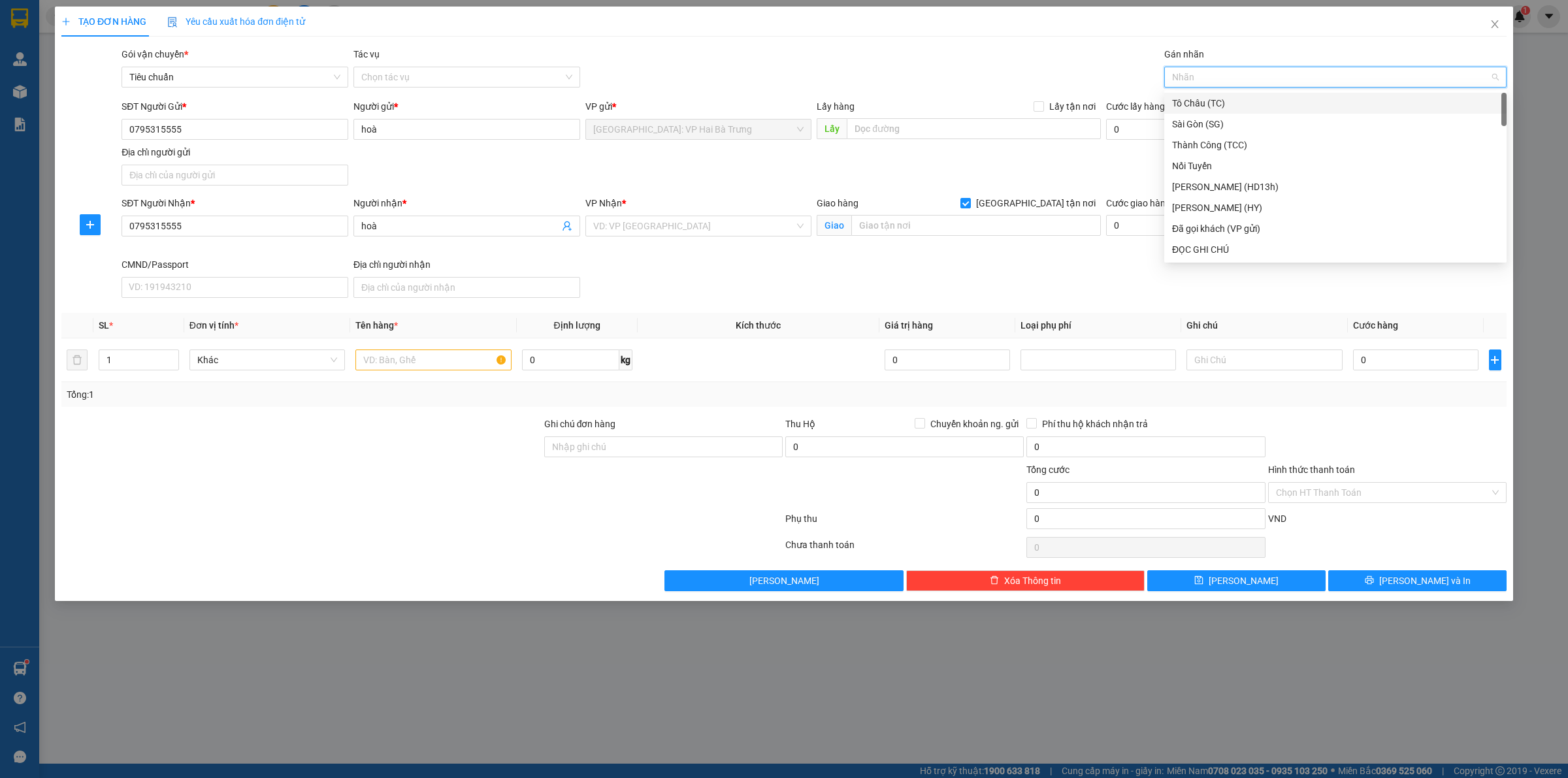
type input "G"
drag, startPoint x: 1184, startPoint y: 246, endPoint x: 1123, endPoint y: 246, distance: 61.0
click at [1183, 246] on div "[GEOGRAPHIC_DATA] tận nơi" at bounding box center [1336, 250] width 326 height 15
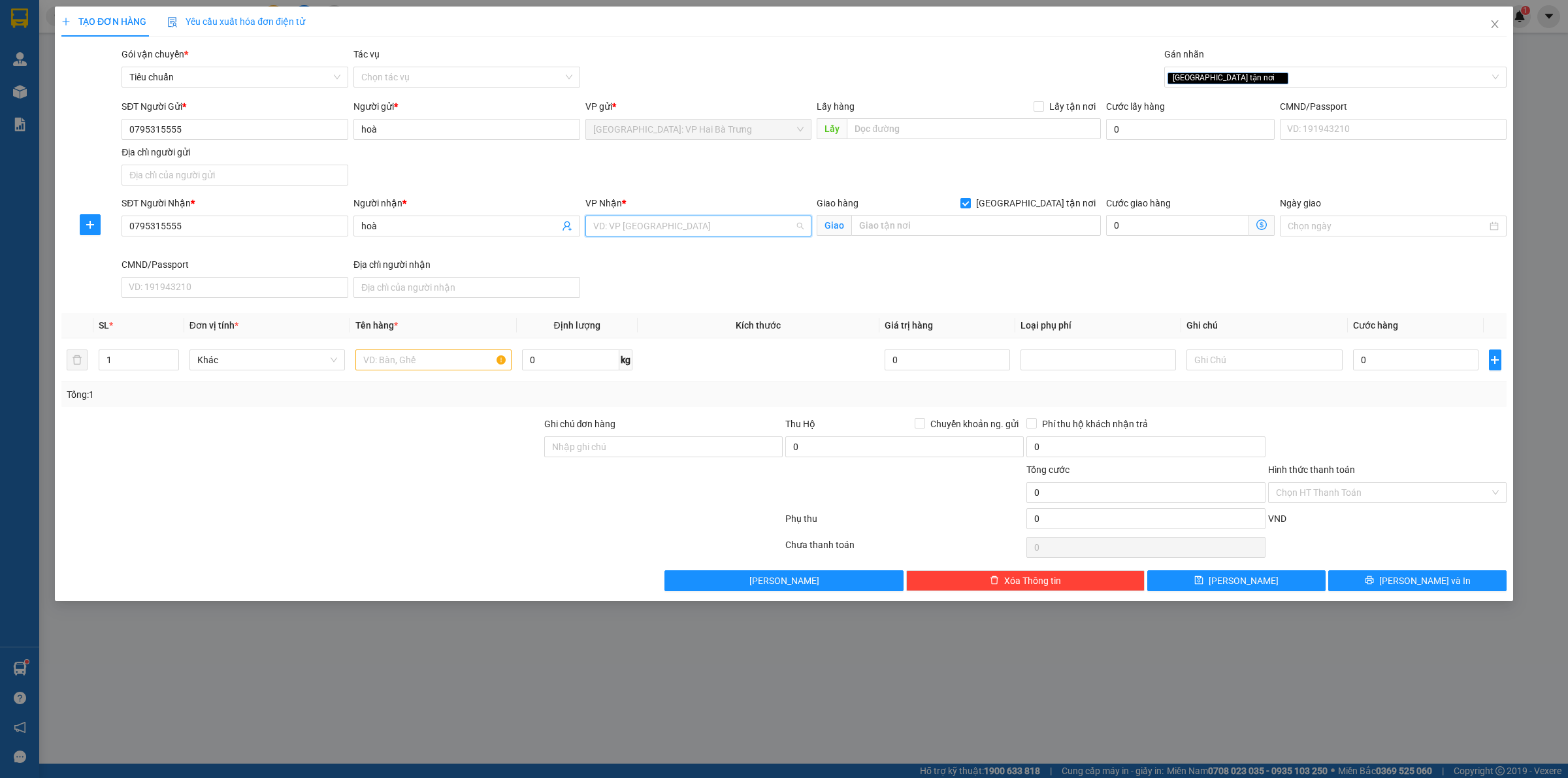
click at [733, 216] on input "search" at bounding box center [694, 226] width 202 height 20
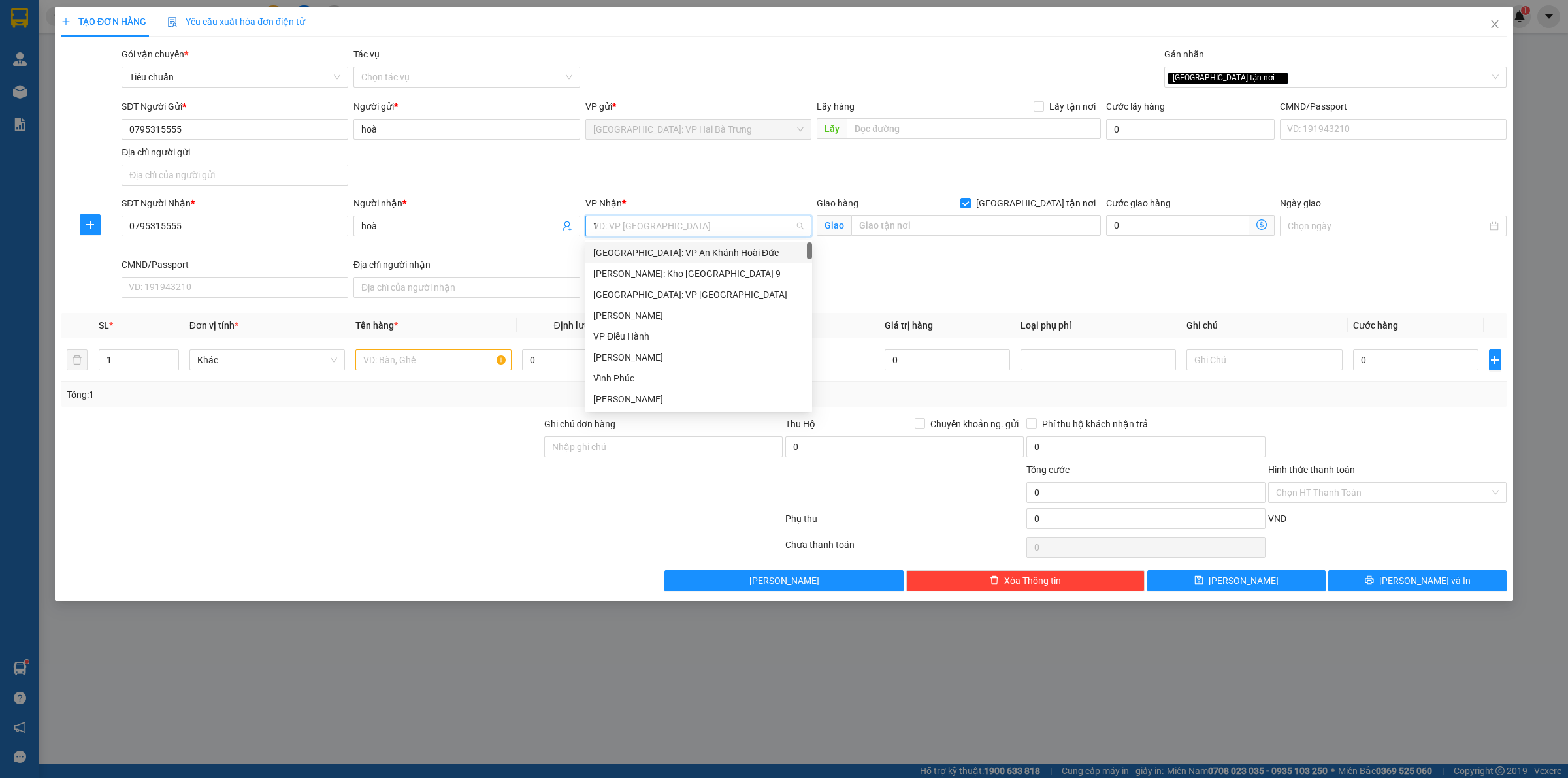
type input "10"
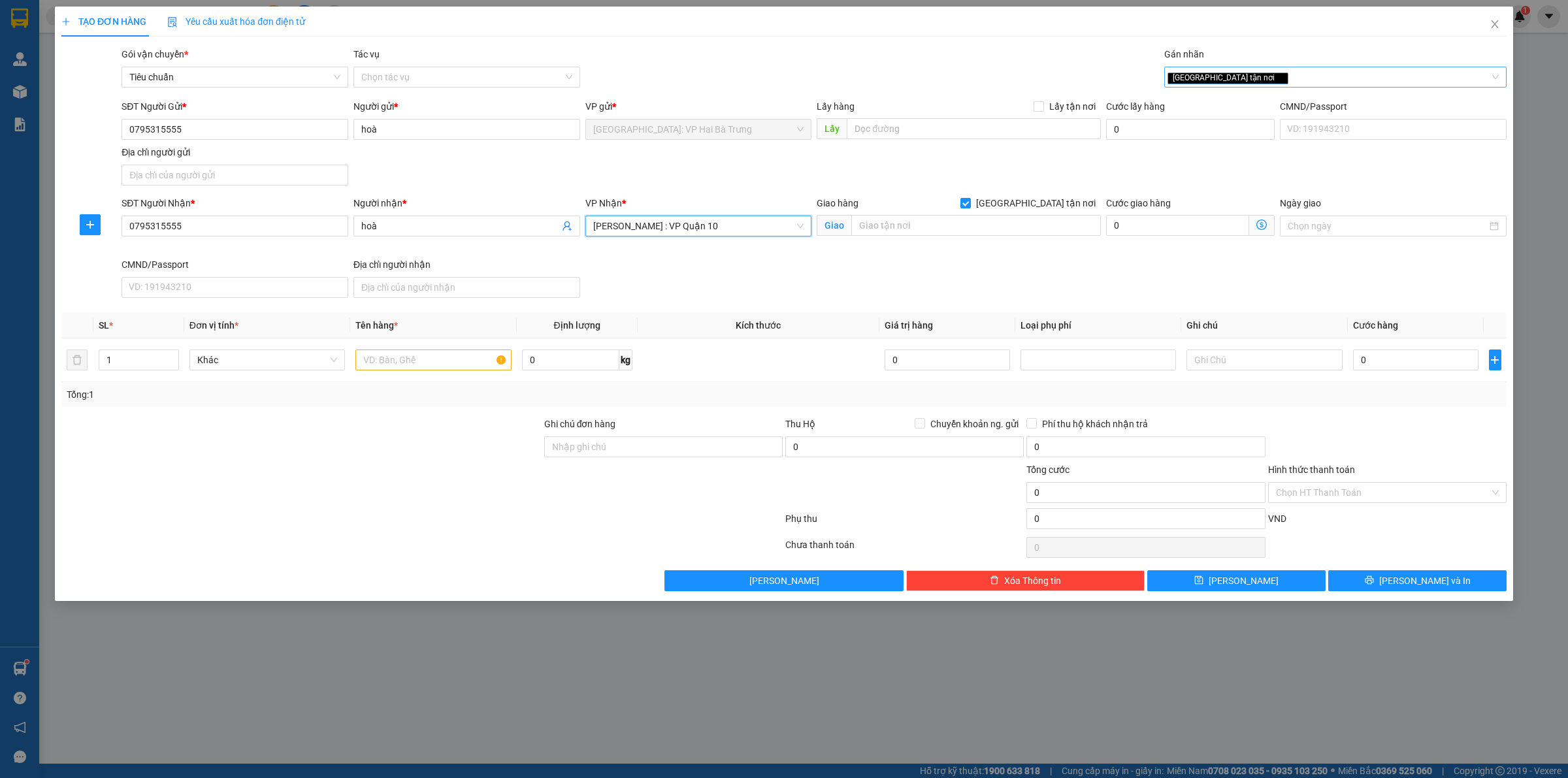
click at [1277, 76] on icon "close" at bounding box center [1279, 77] width 7 height 7
click at [1239, 77] on div at bounding box center [1328, 77] width 323 height 16
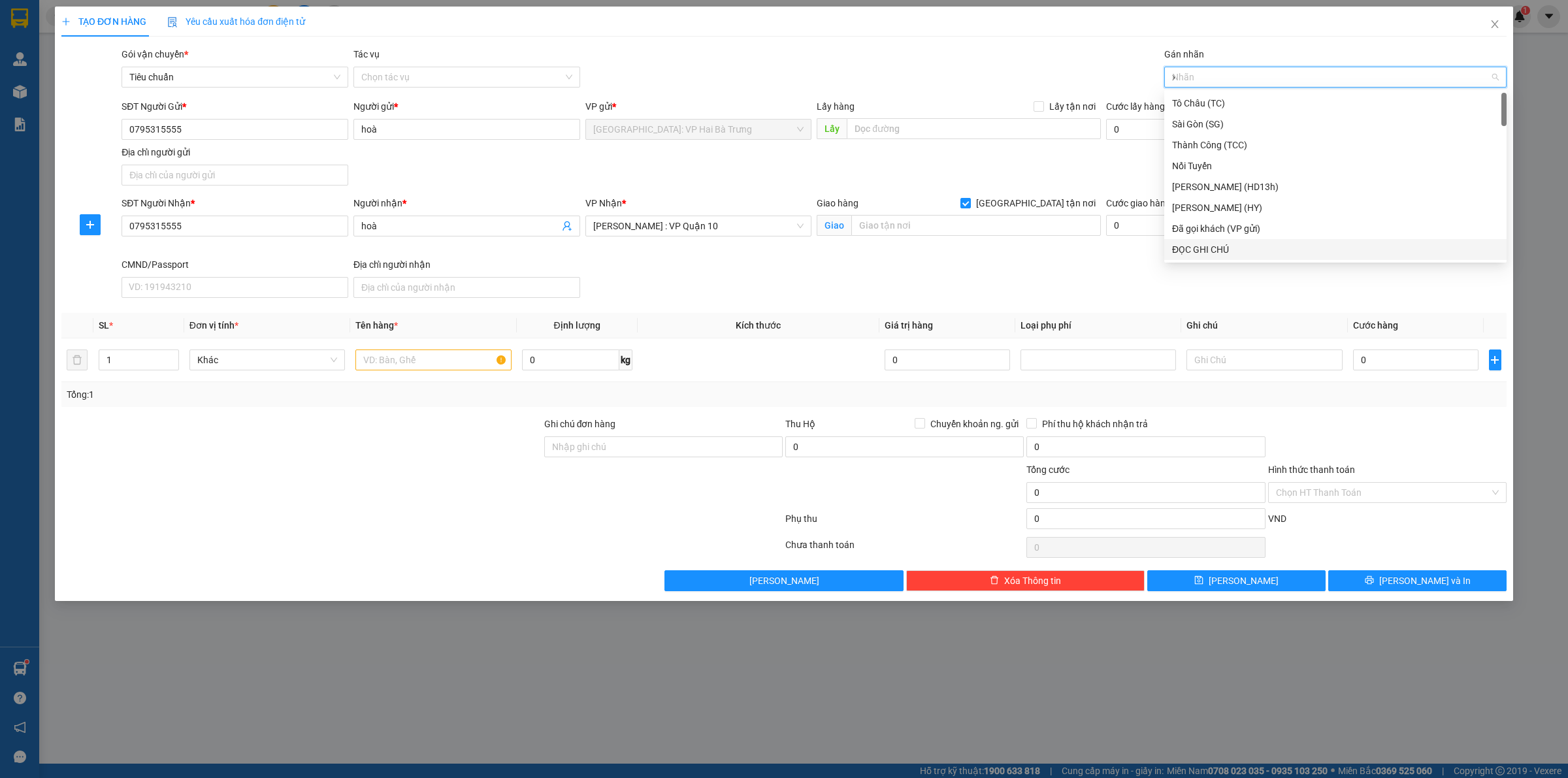
type input "xe"
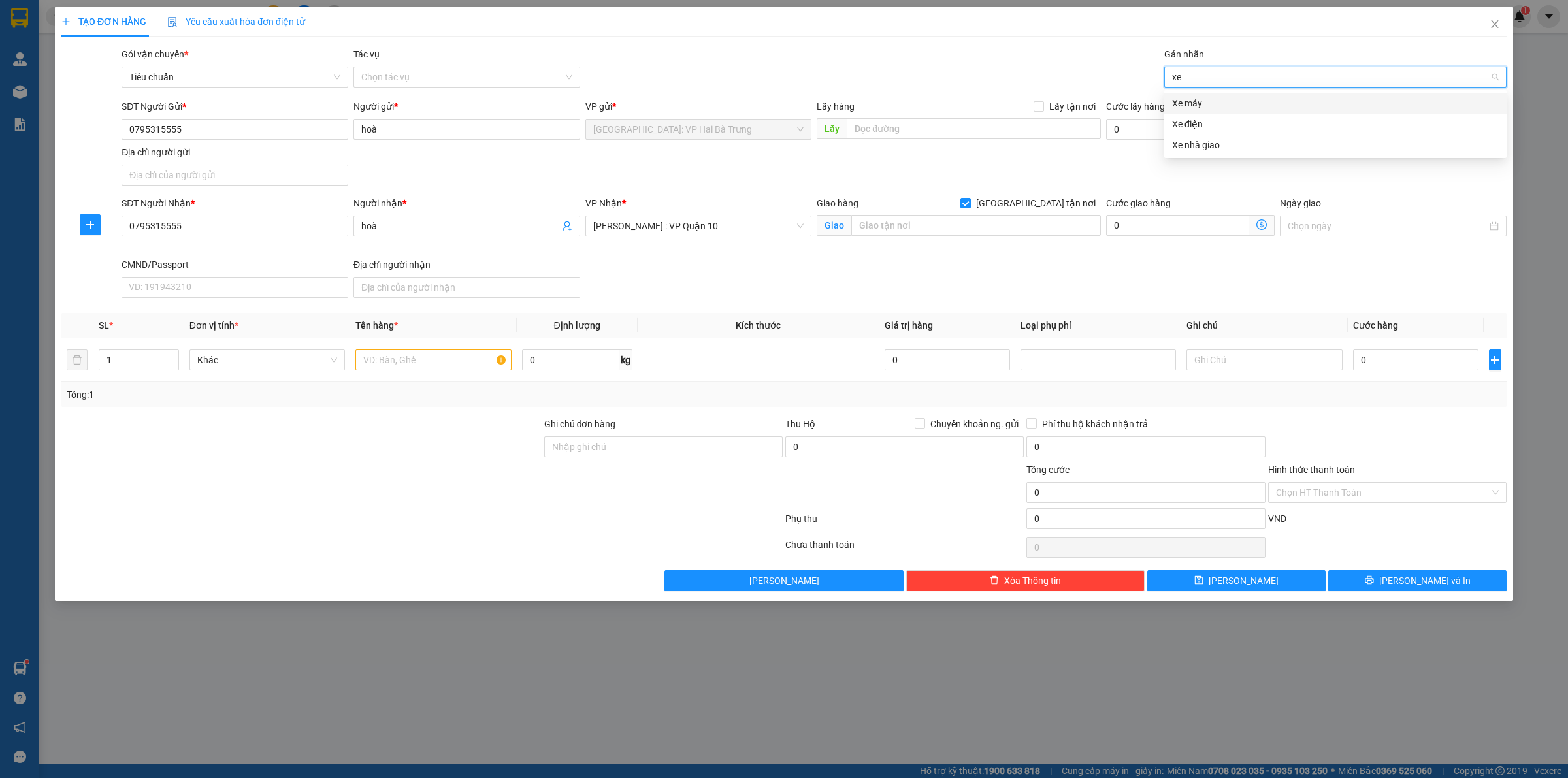
click at [1190, 108] on div "Xe máy" at bounding box center [1336, 103] width 326 height 15
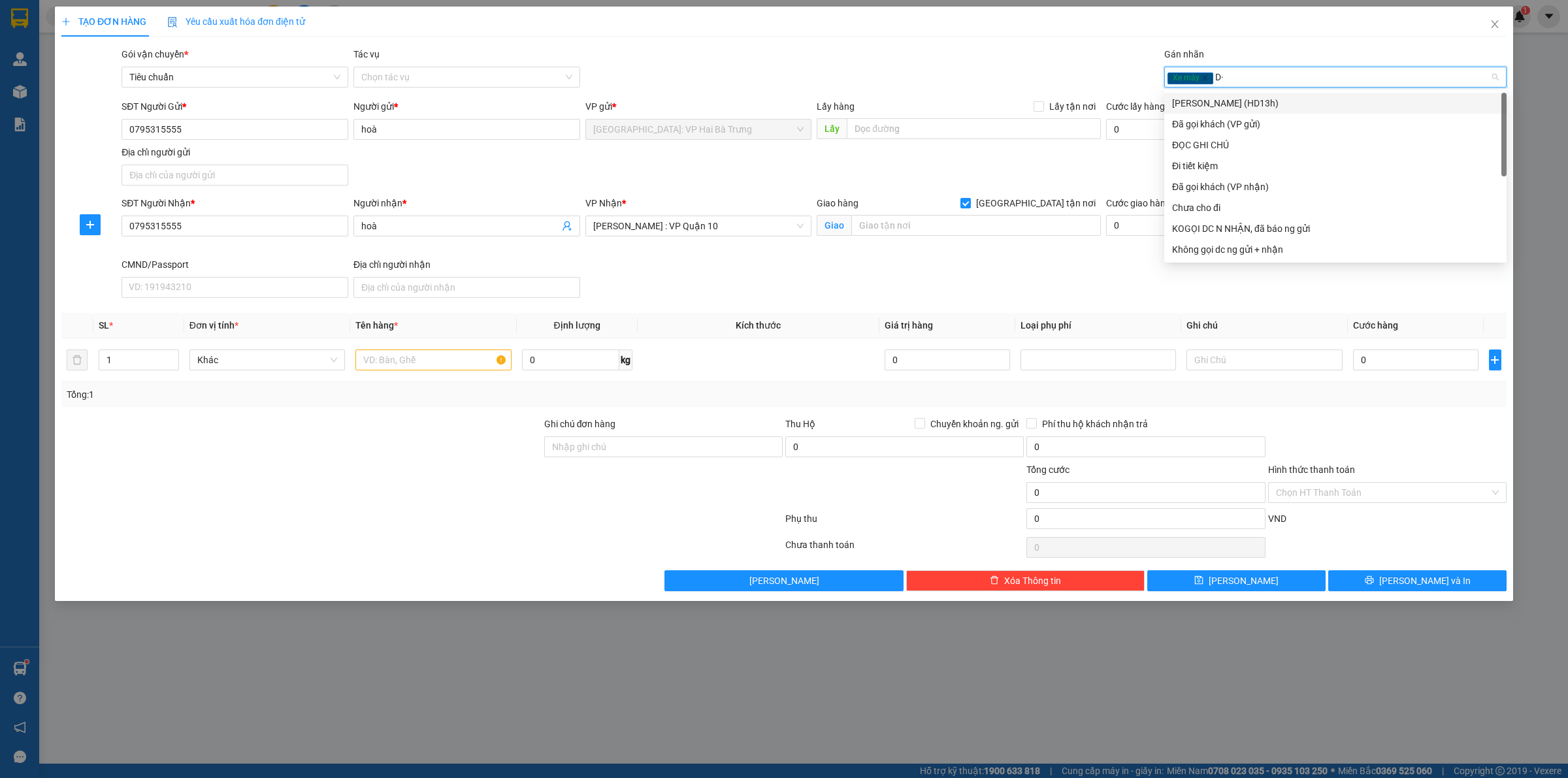
type input "D"
type input "Đ"
click at [1232, 144] on div "ĐỌC GHI CHÚ" at bounding box center [1336, 145] width 326 height 15
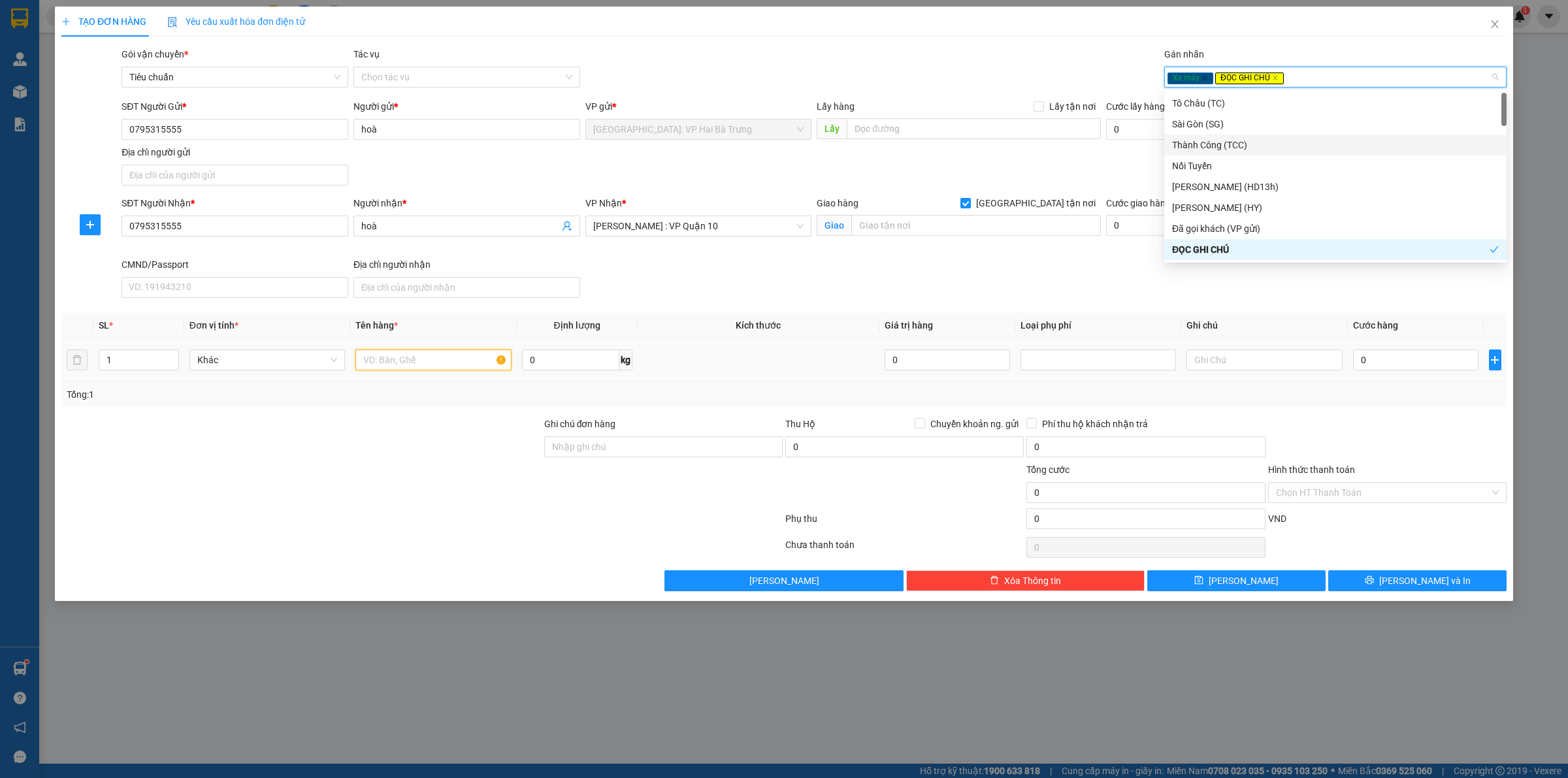
click at [430, 366] on input "text" at bounding box center [433, 360] width 155 height 21
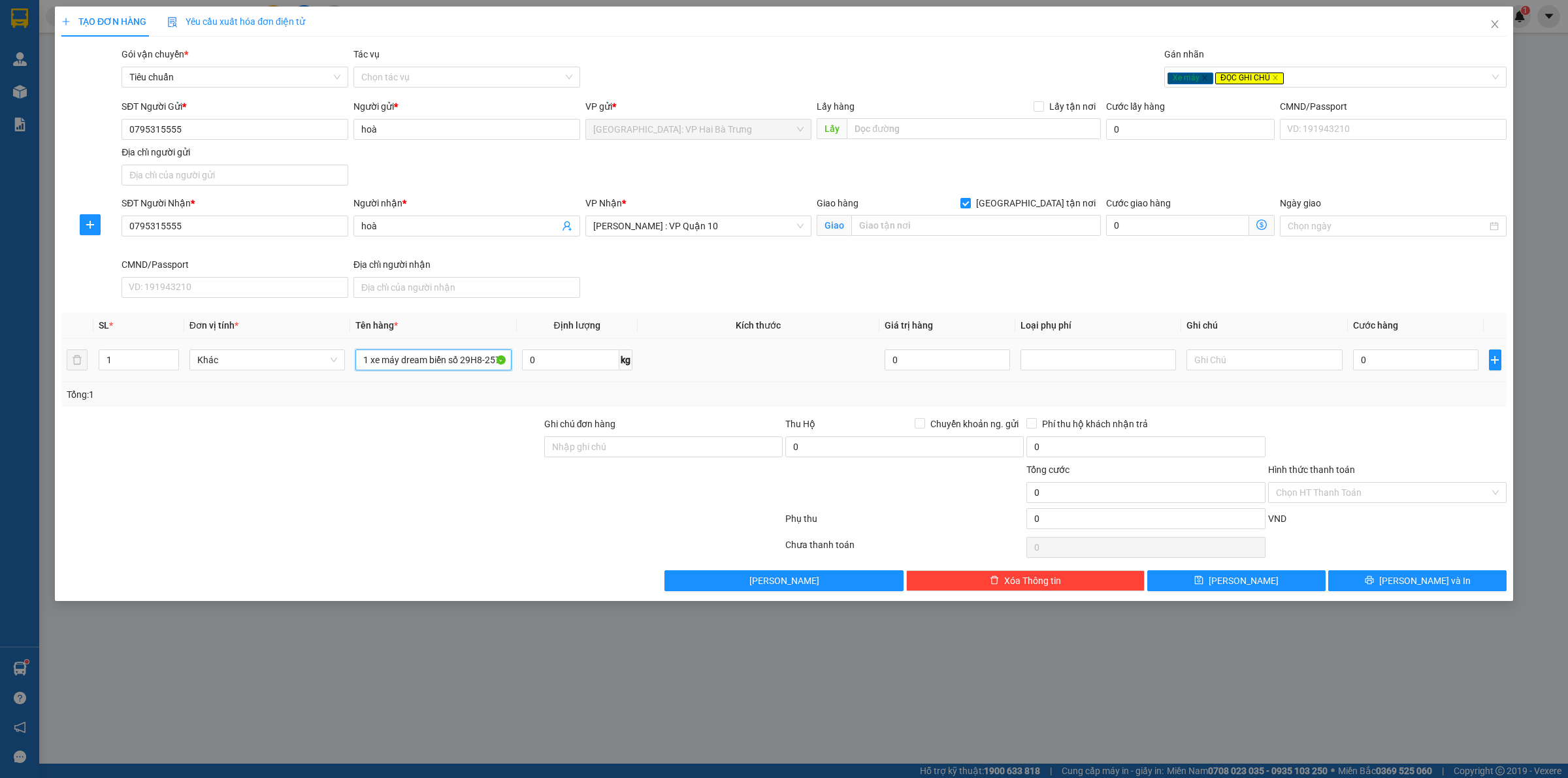
scroll to position [0, 3]
type input "1 xe máy dream biển số 29H8-2575"
click at [970, 205] on input "[GEOGRAPHIC_DATA] tận nơi" at bounding box center [965, 203] width 9 height 9
checkbox input "false"
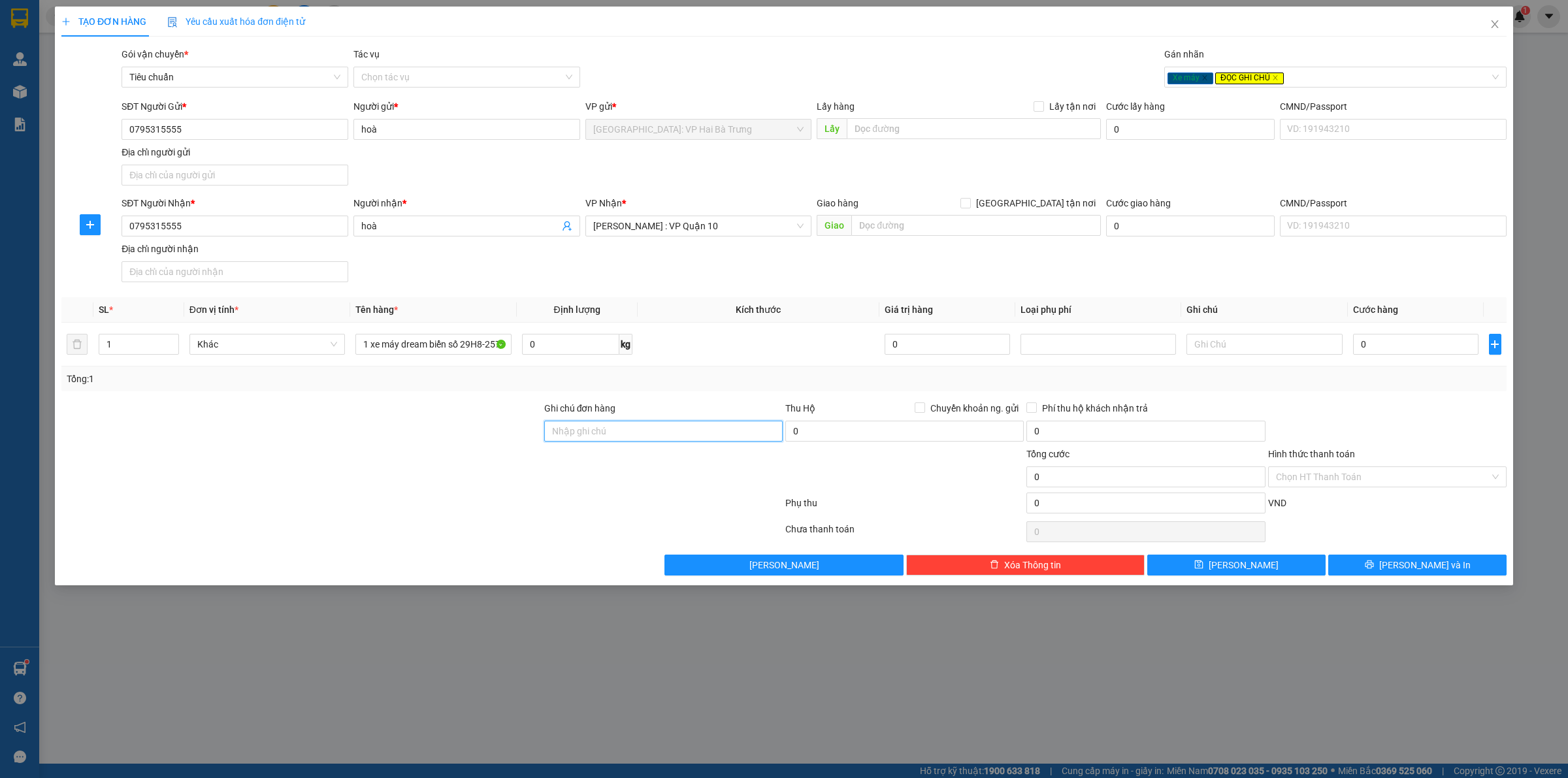
click at [664, 435] on input "Ghi chú đơn hàng" at bounding box center [663, 431] width 238 height 21
type input "có 1 chìa khoá, không giấy tờ, không gương, 1 mũ"
click at [479, 337] on input "1 xe máy dream biển số 29H8-2575" at bounding box center [433, 344] width 155 height 21
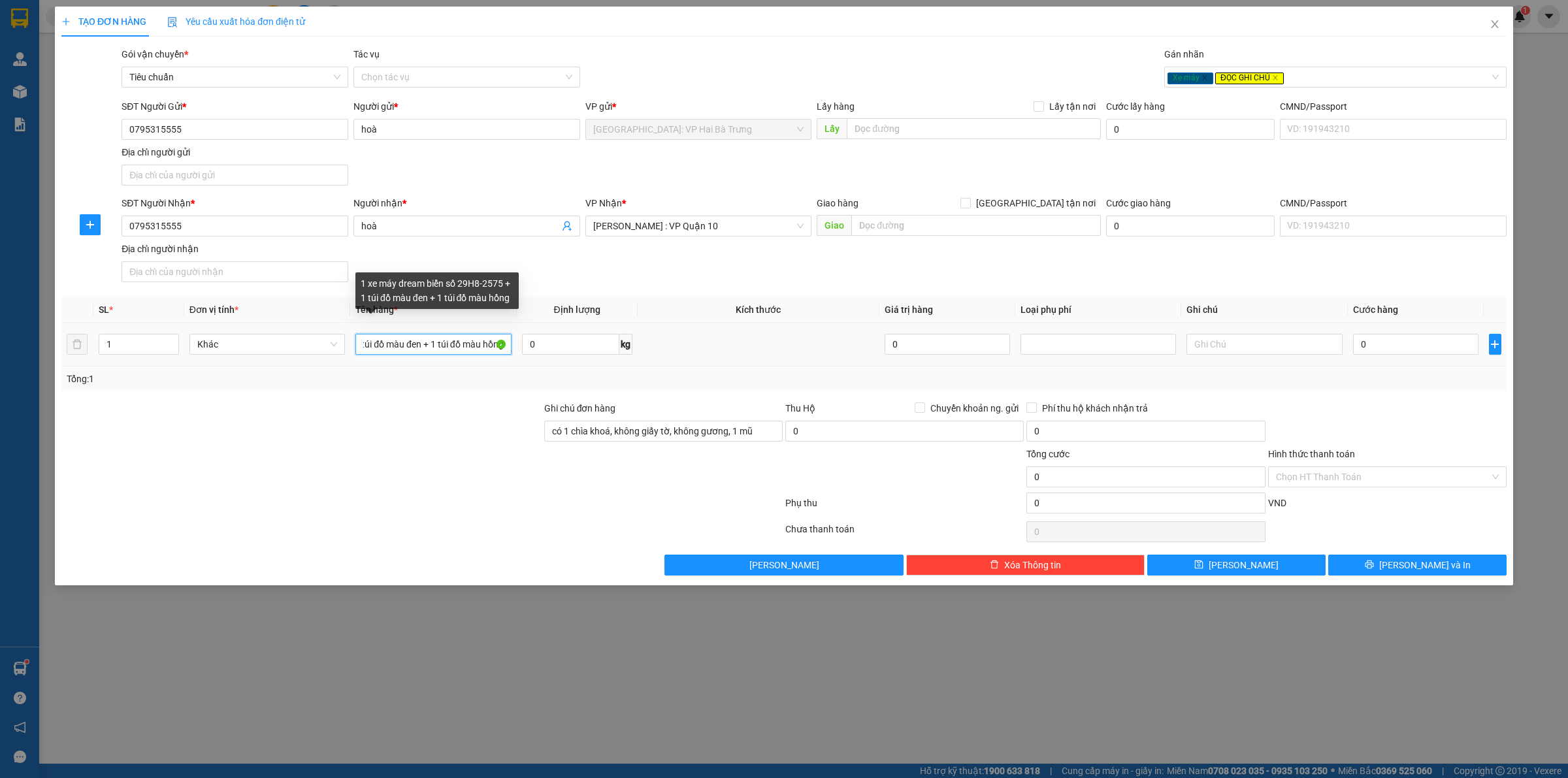
scroll to position [0, 170]
type input "1 xe máy dream biển số 29H8-2575 + 1 túi đồ màu đen + 1 túi đồ màu hồng"
click at [170, 342] on span "up" at bounding box center [171, 341] width 8 height 8
type input "3"
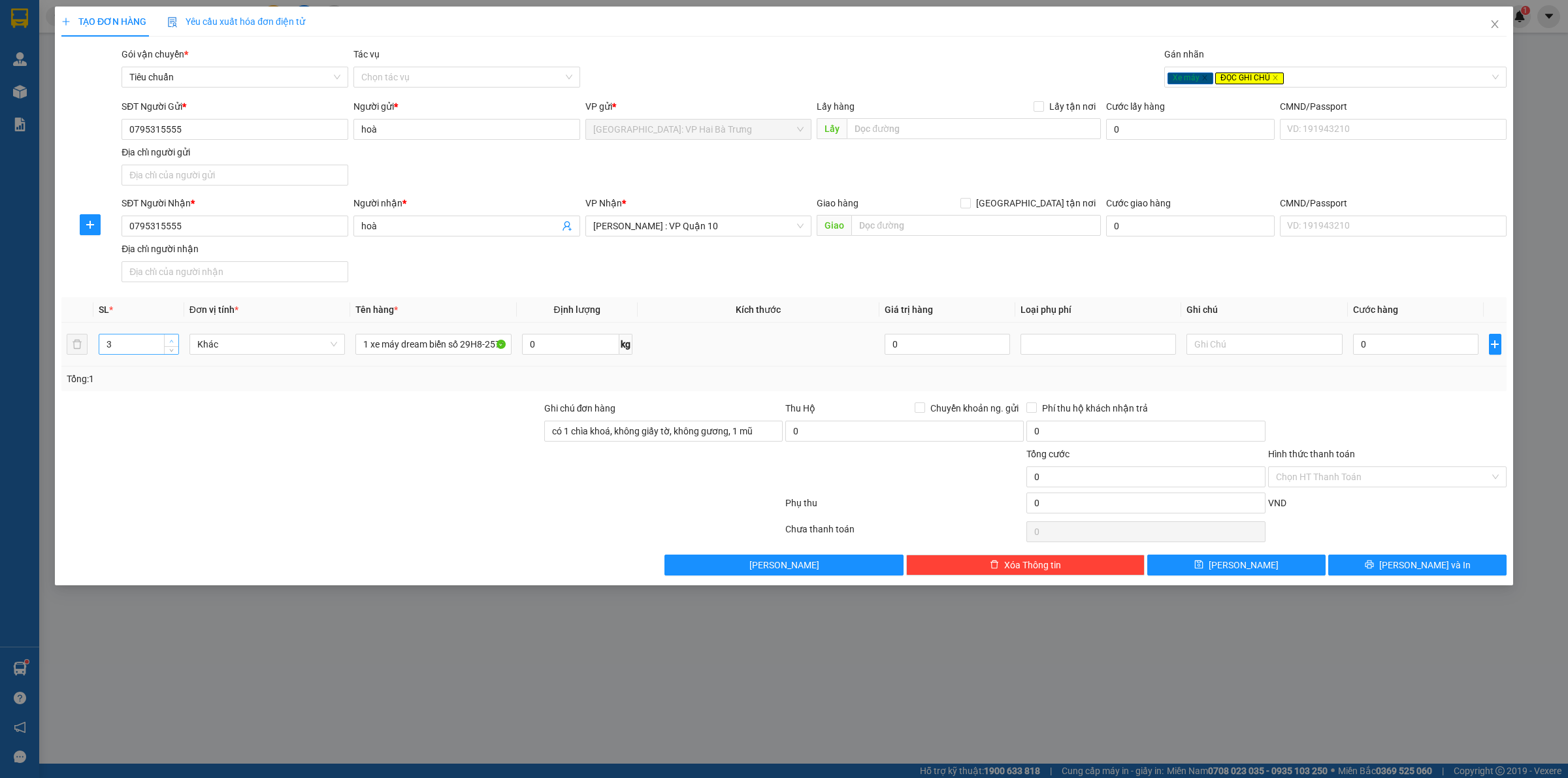
click at [172, 342] on icon "up" at bounding box center [171, 341] width 4 height 3
click at [1379, 340] on input "0" at bounding box center [1416, 344] width 125 height 21
type input "1"
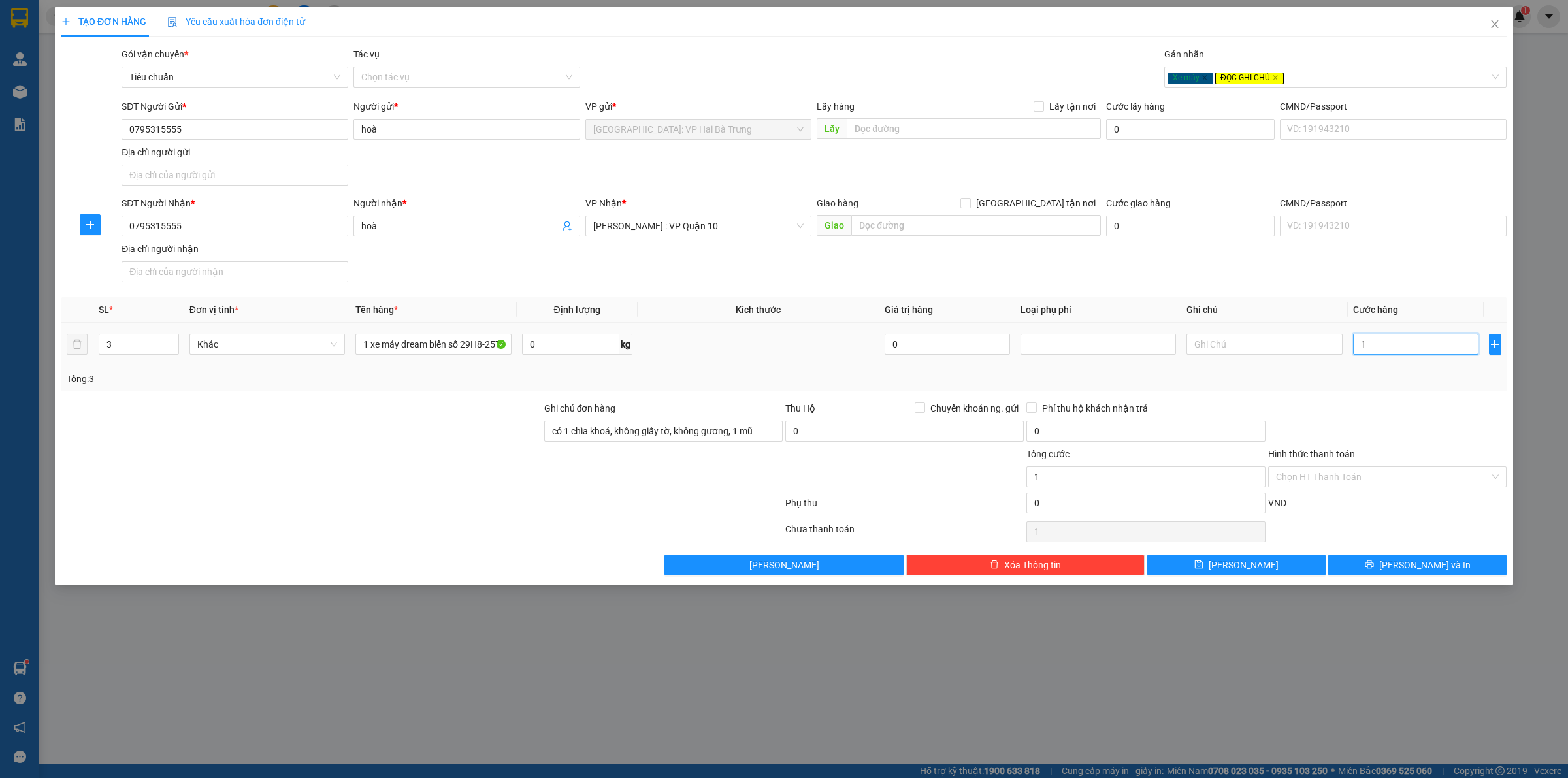
type input "10"
type input "109"
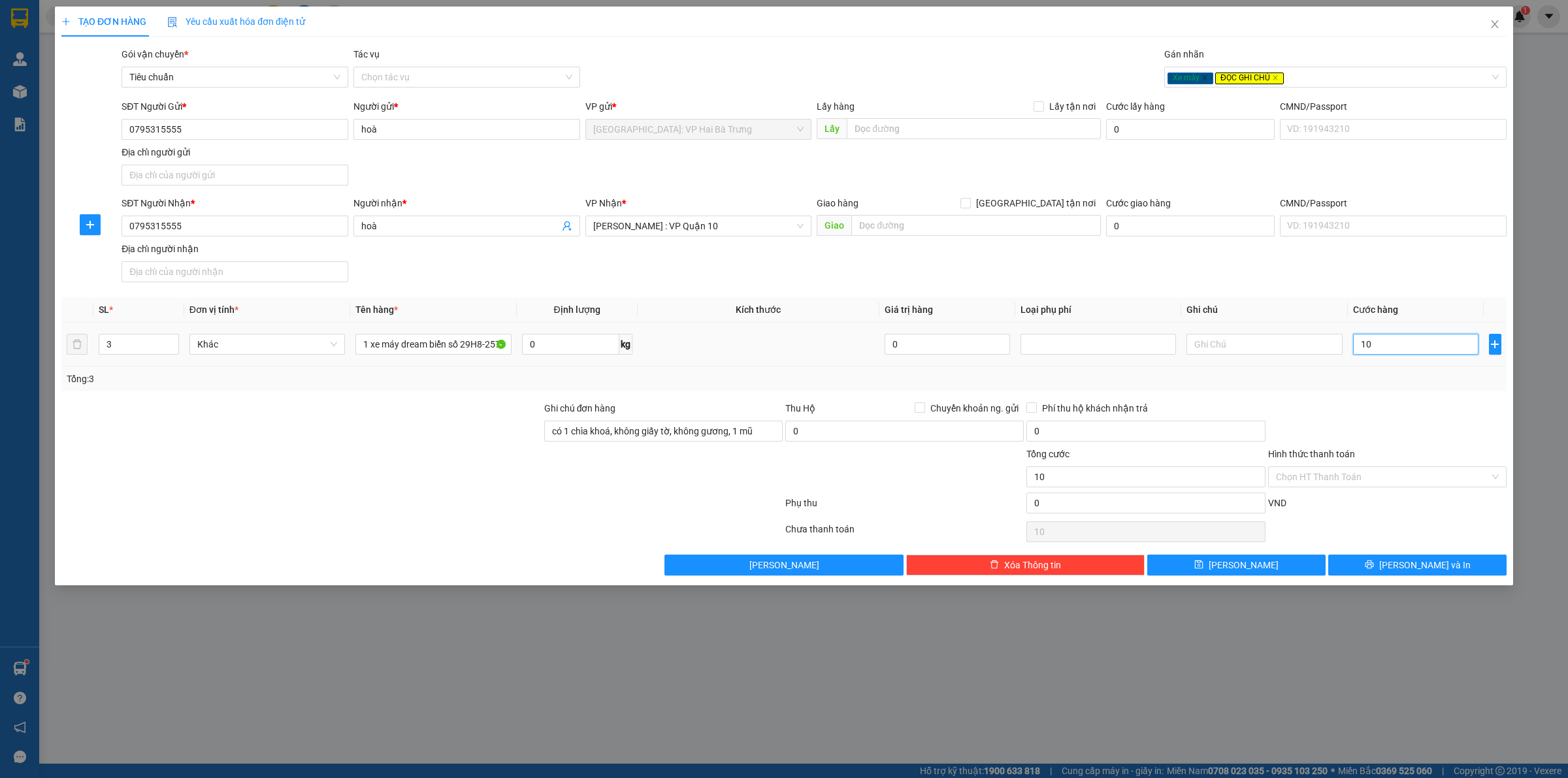
type input "109"
type input "1.090"
type input "10.900"
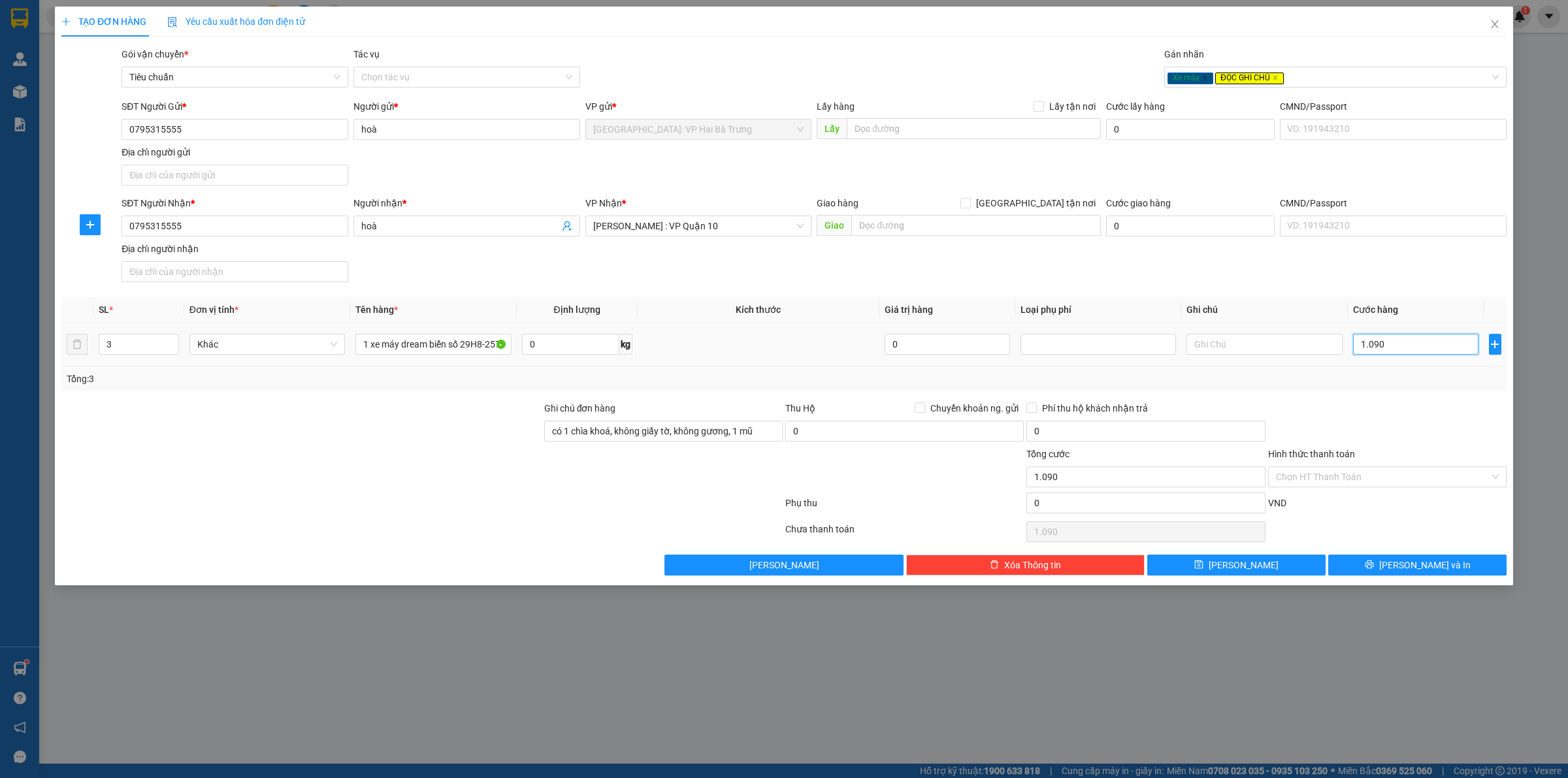
type input "10.900"
type input "109.000"
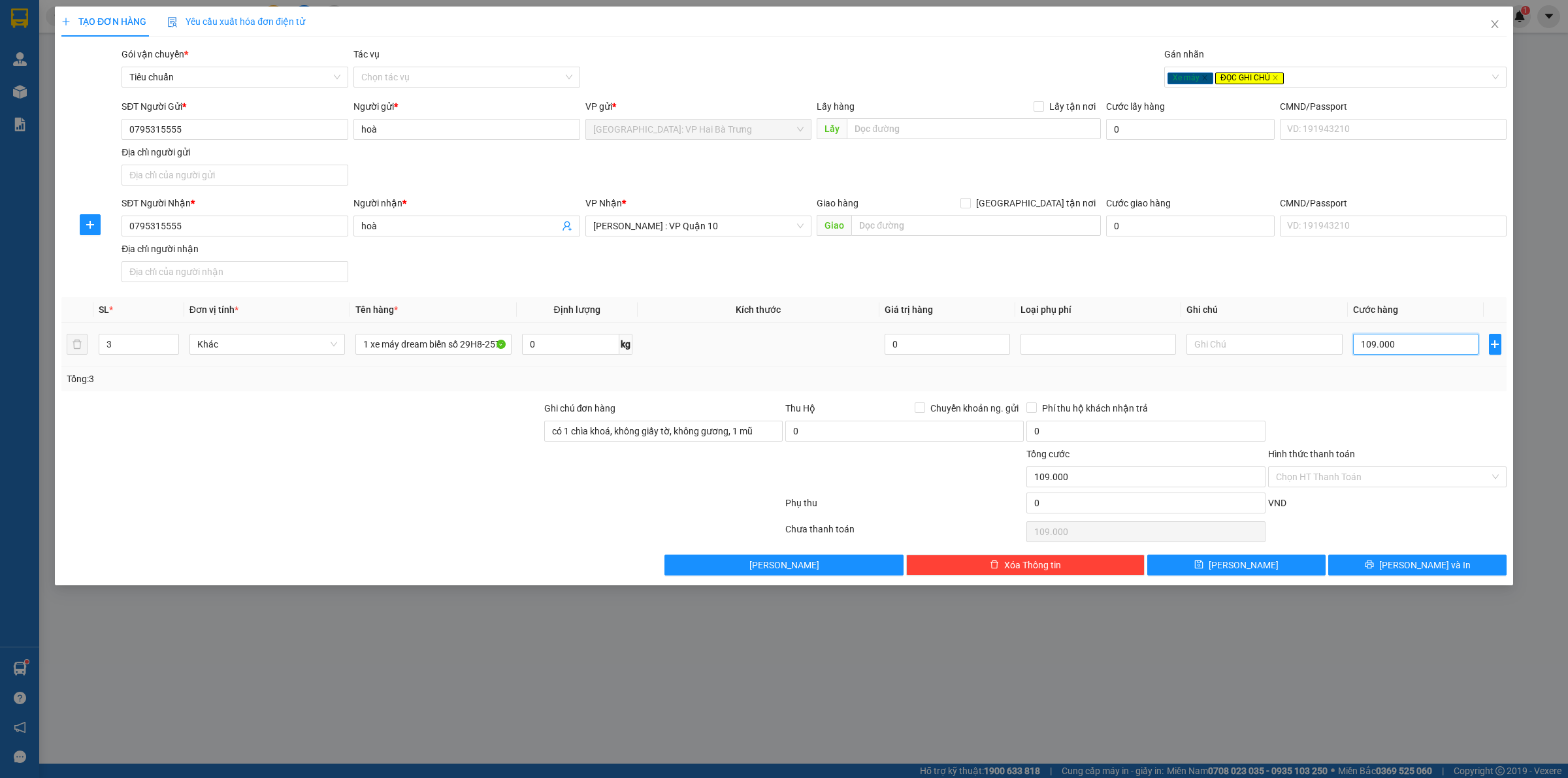
type input "1.090.000"
click at [1351, 477] on input "Hình thức thanh toán" at bounding box center [1382, 476] width 213 height 20
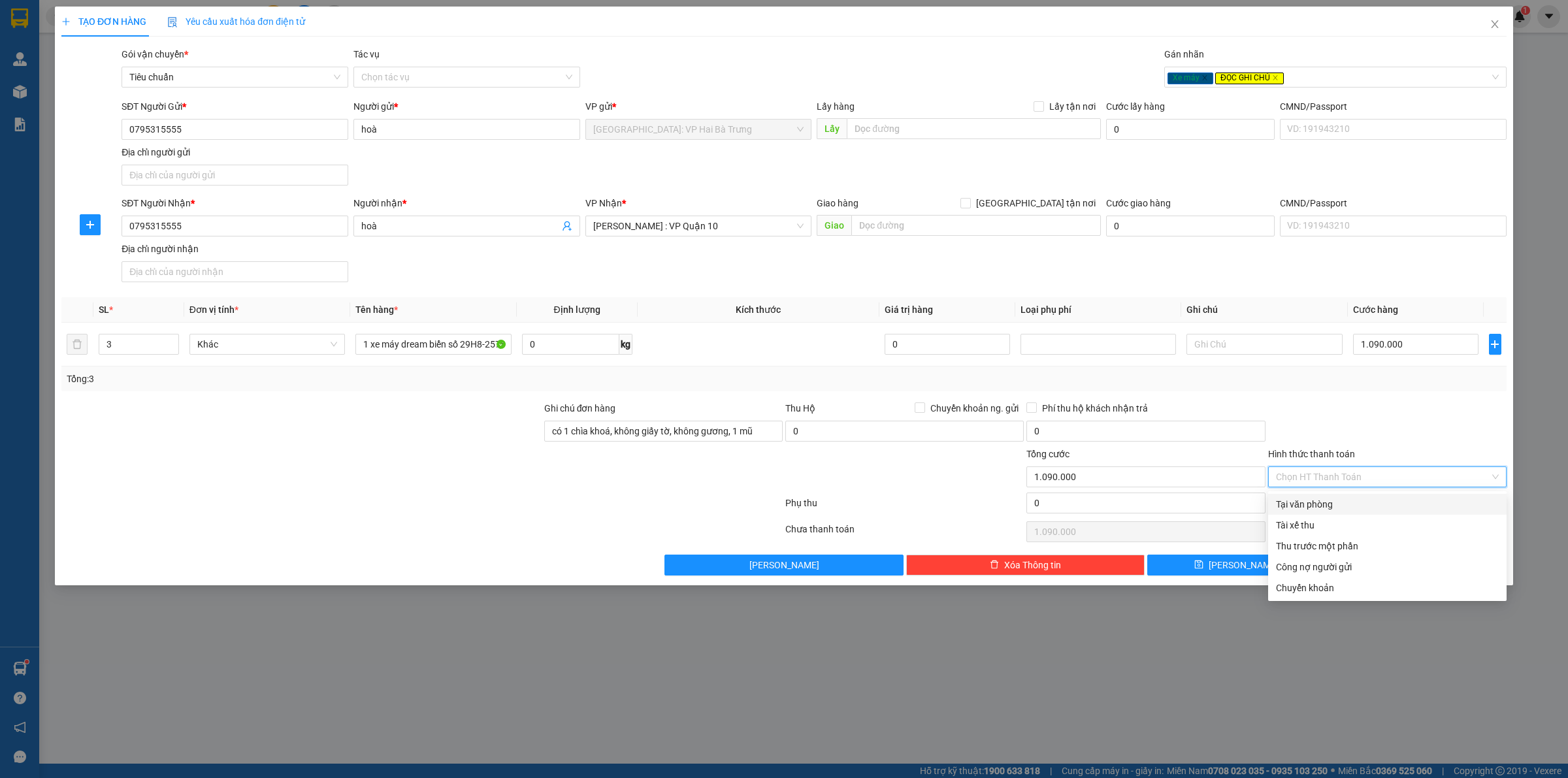
drag, startPoint x: 1315, startPoint y: 500, endPoint x: 1266, endPoint y: 498, distance: 49.0
click at [1308, 500] on div "Tại văn phòng" at bounding box center [1387, 504] width 223 height 15
type input "0"
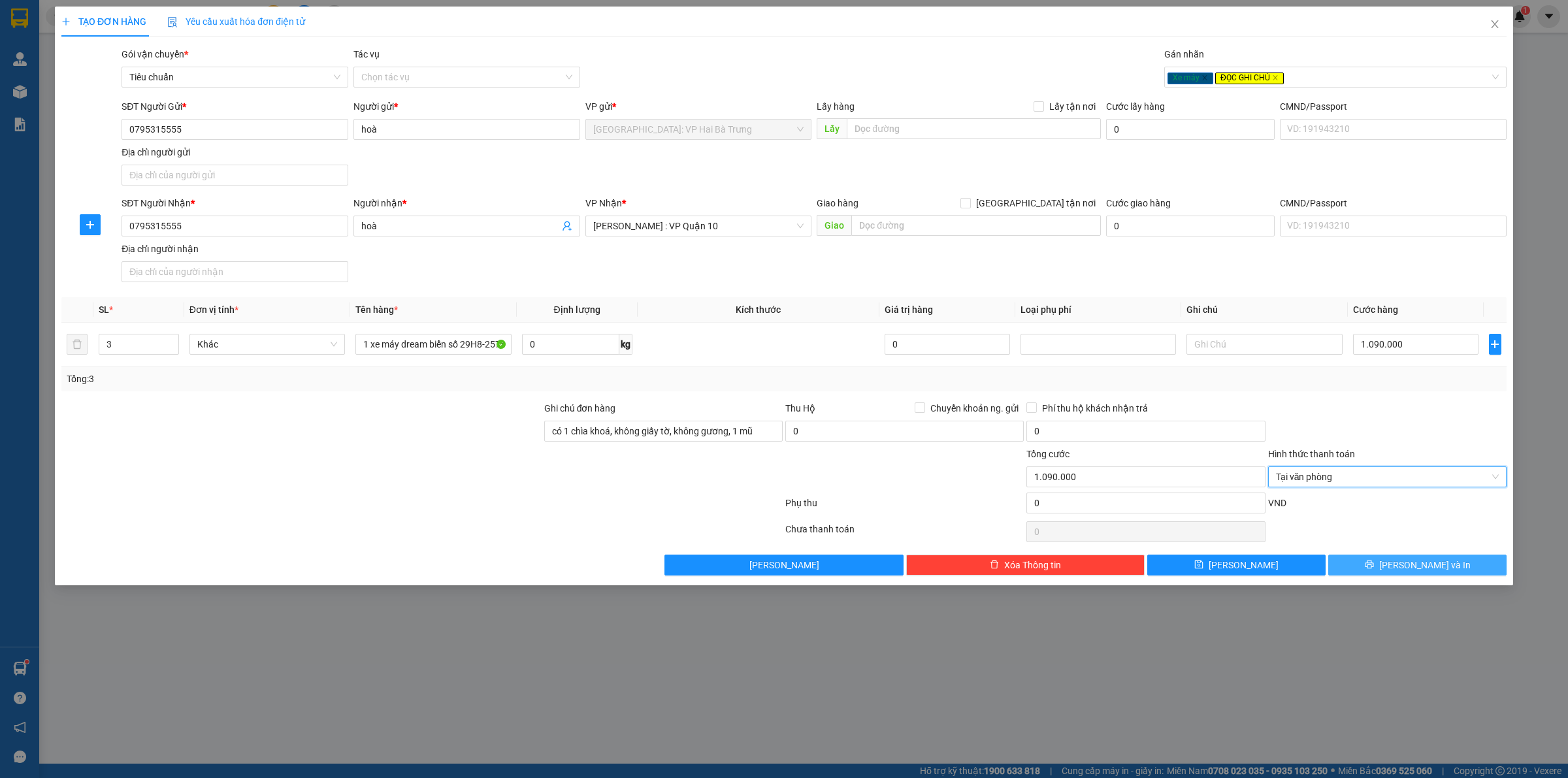
click at [1354, 562] on button "[PERSON_NAME] và In" at bounding box center [1417, 565] width 179 height 21
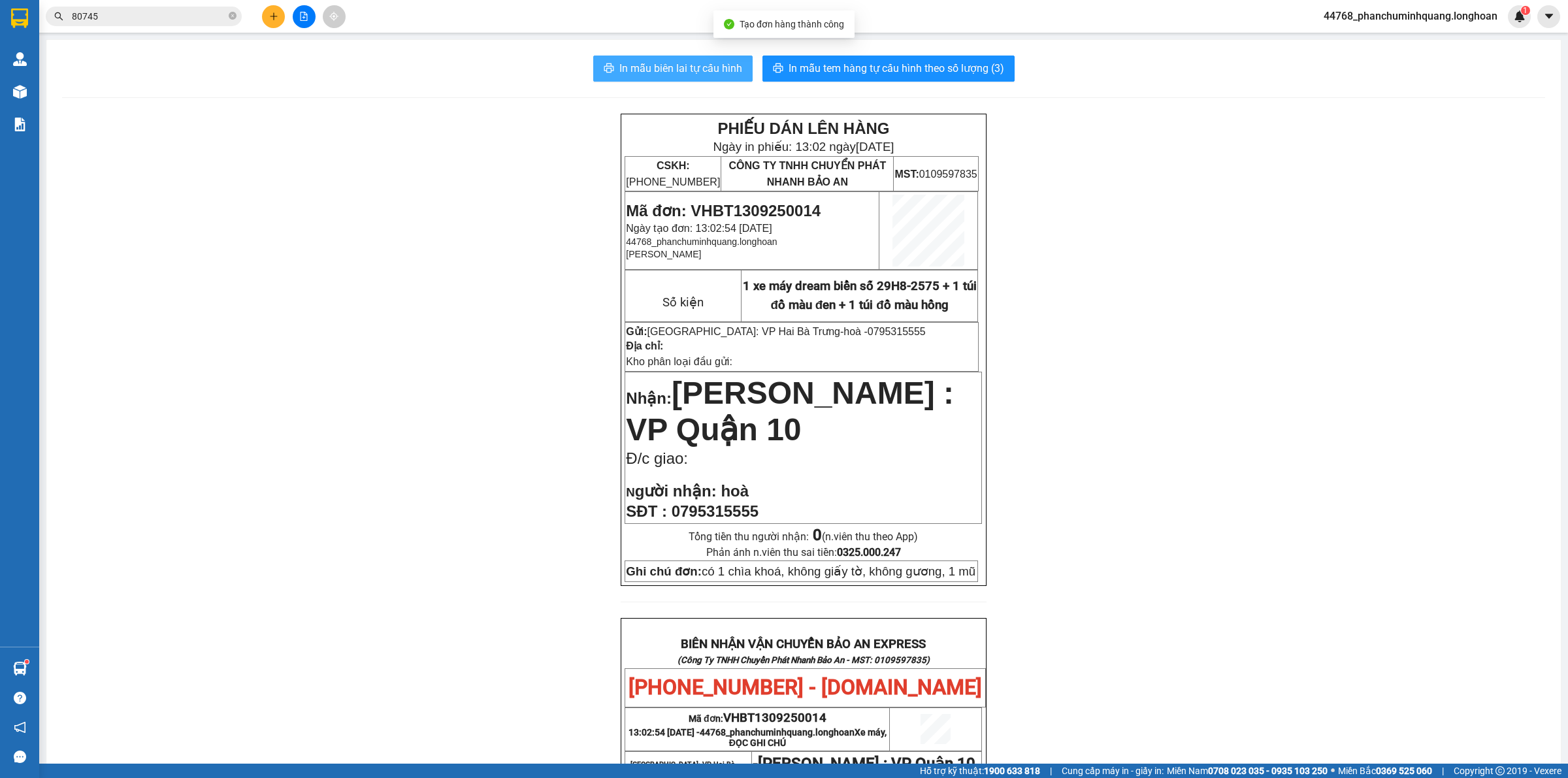
click at [704, 66] on span "In mẫu biên lai tự cấu hình" at bounding box center [681, 68] width 123 height 16
click at [801, 60] on span "In mẫu tem hàng tự cấu hình theo số lượng (3)" at bounding box center [896, 68] width 216 height 16
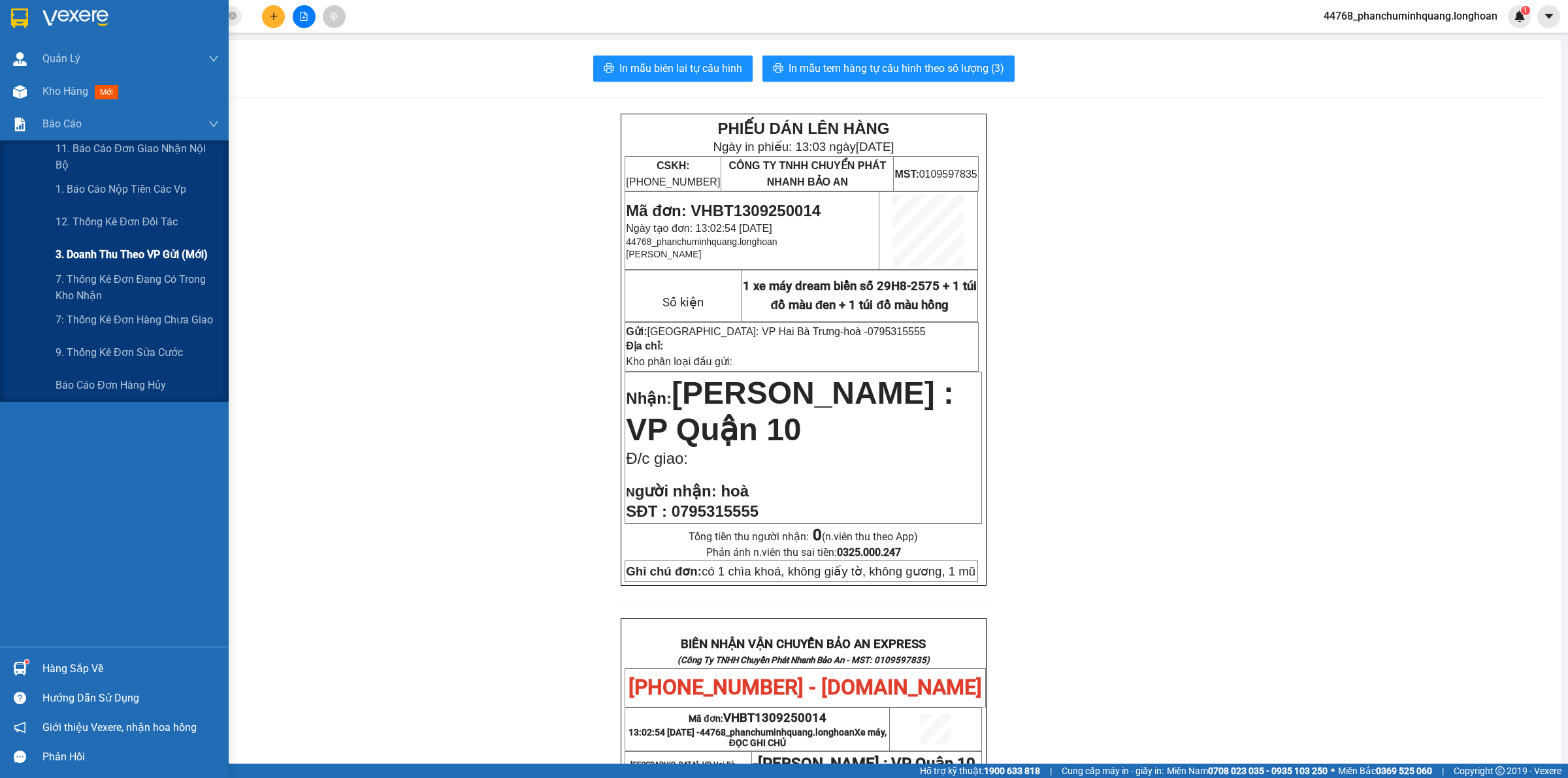
click at [109, 246] on span "3. Doanh Thu theo VP Gửi (mới)" at bounding box center [131, 254] width 152 height 16
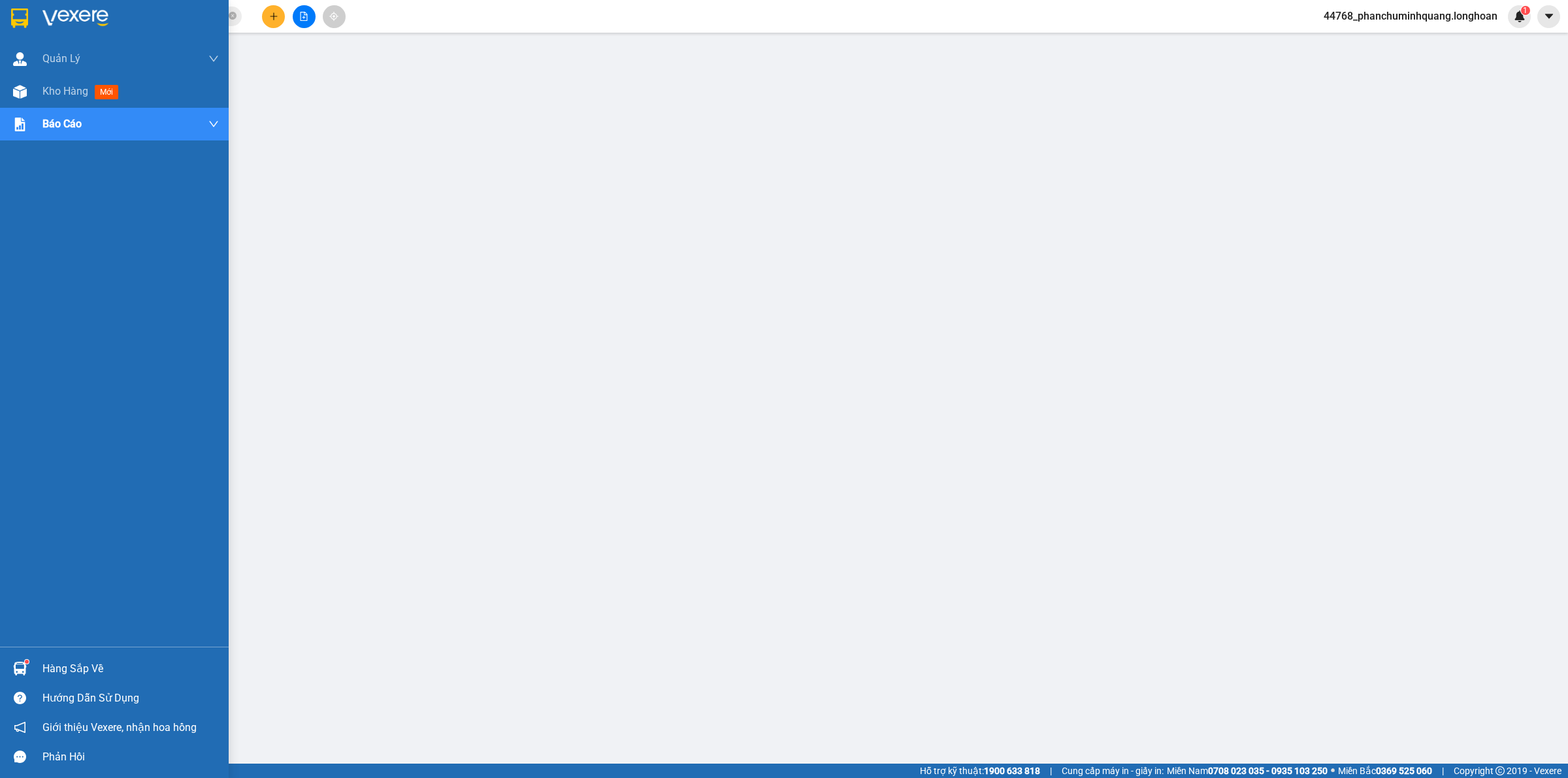
click at [9, 16] on div at bounding box center [20, 17] width 23 height 23
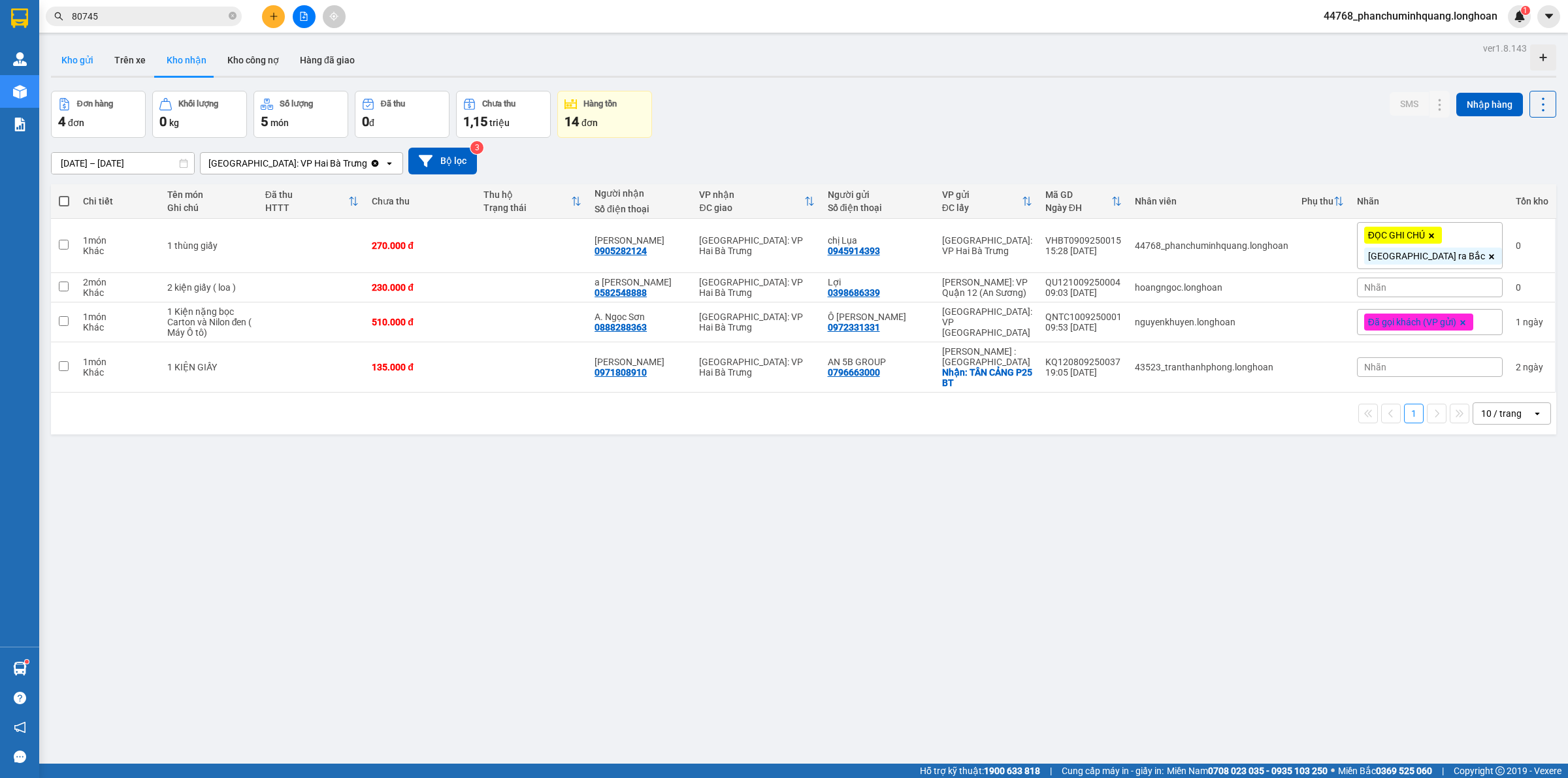
click at [82, 59] on button "Kho gửi" at bounding box center [77, 60] width 53 height 31
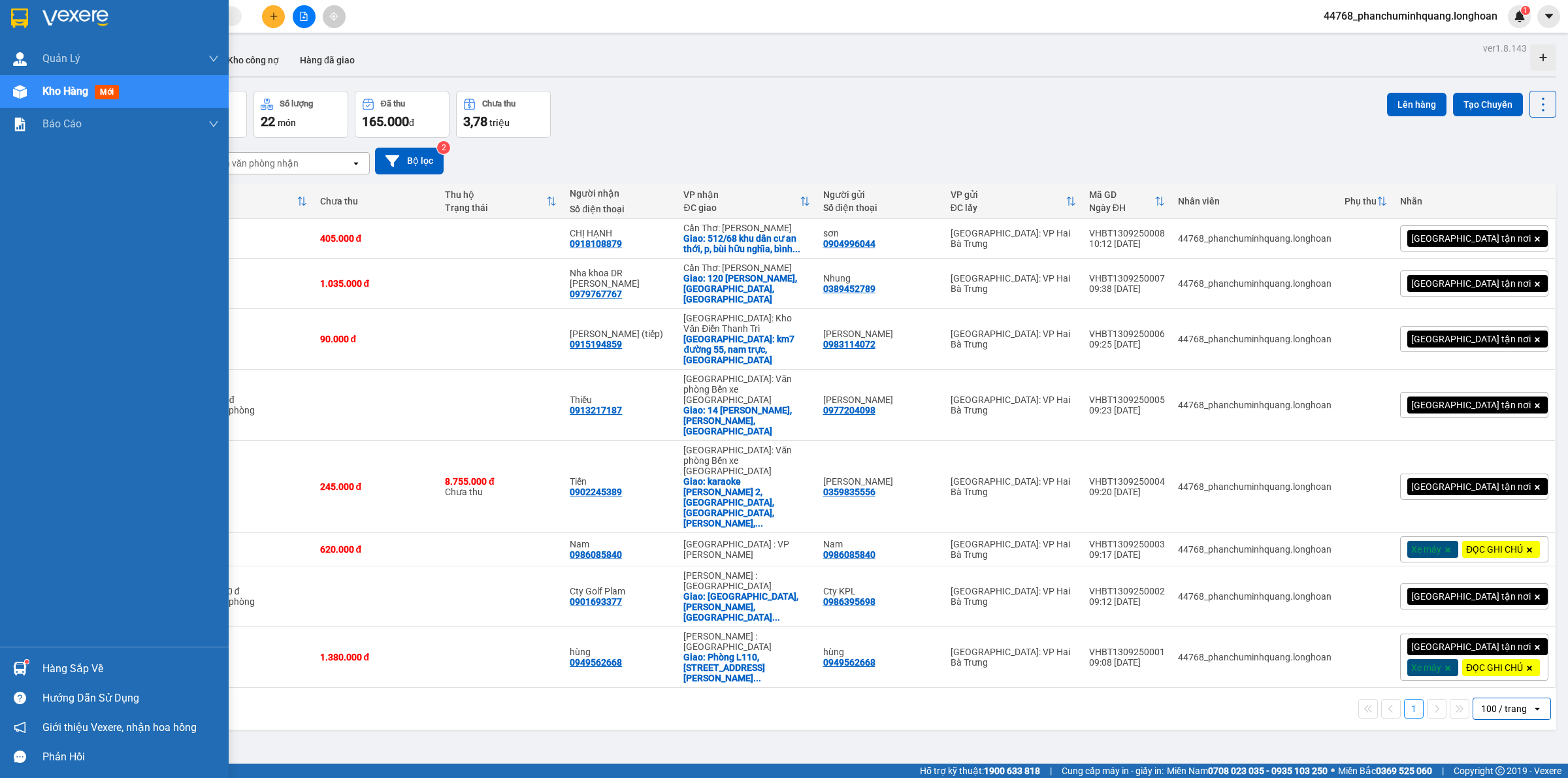
drag, startPoint x: 31, startPoint y: 18, endPoint x: 23, endPoint y: 23, distance: 9.4
click at [23, 23] on div at bounding box center [114, 21] width 229 height 42
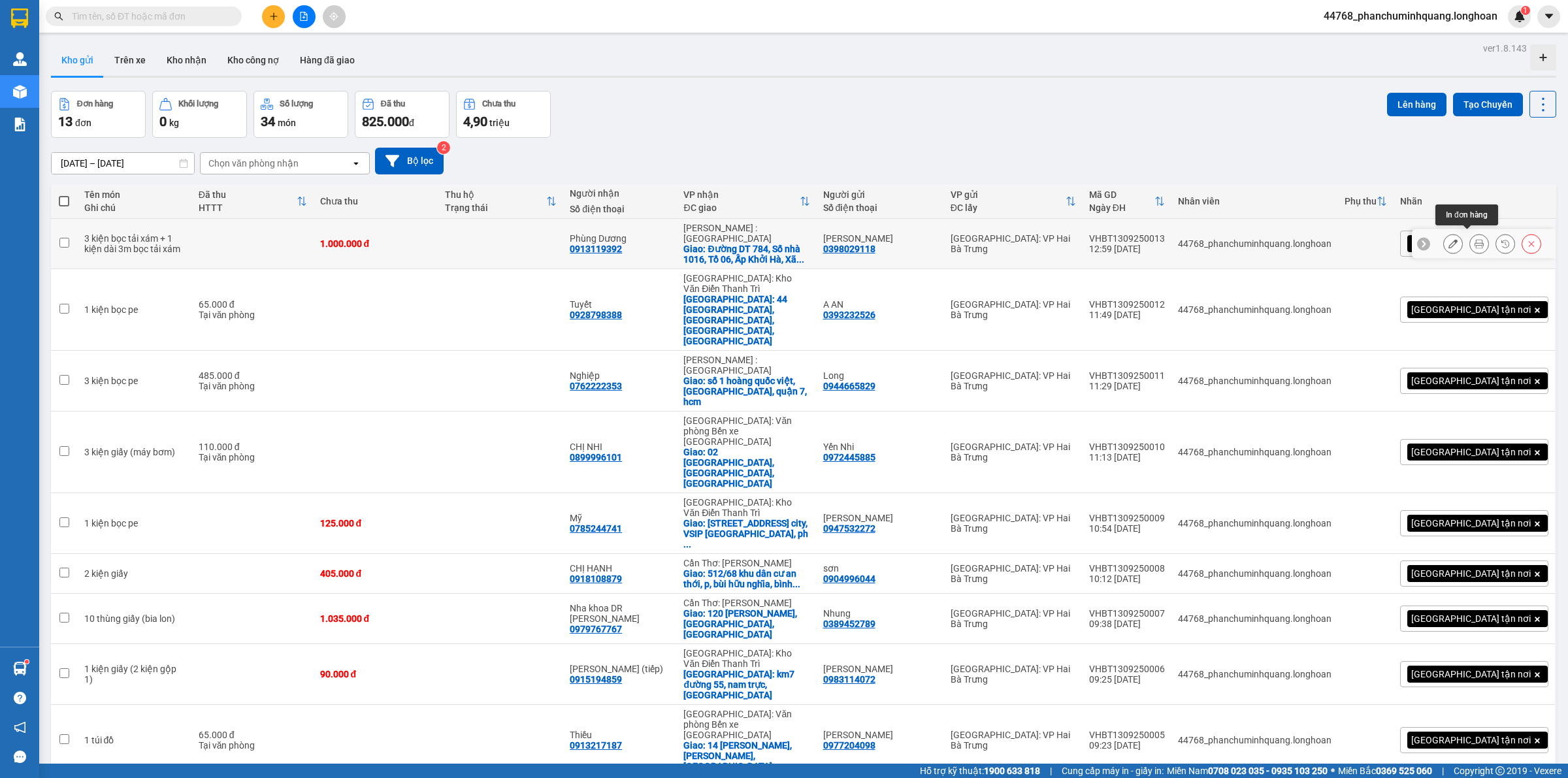
click at [1475, 240] on icon at bounding box center [1479, 243] width 9 height 9
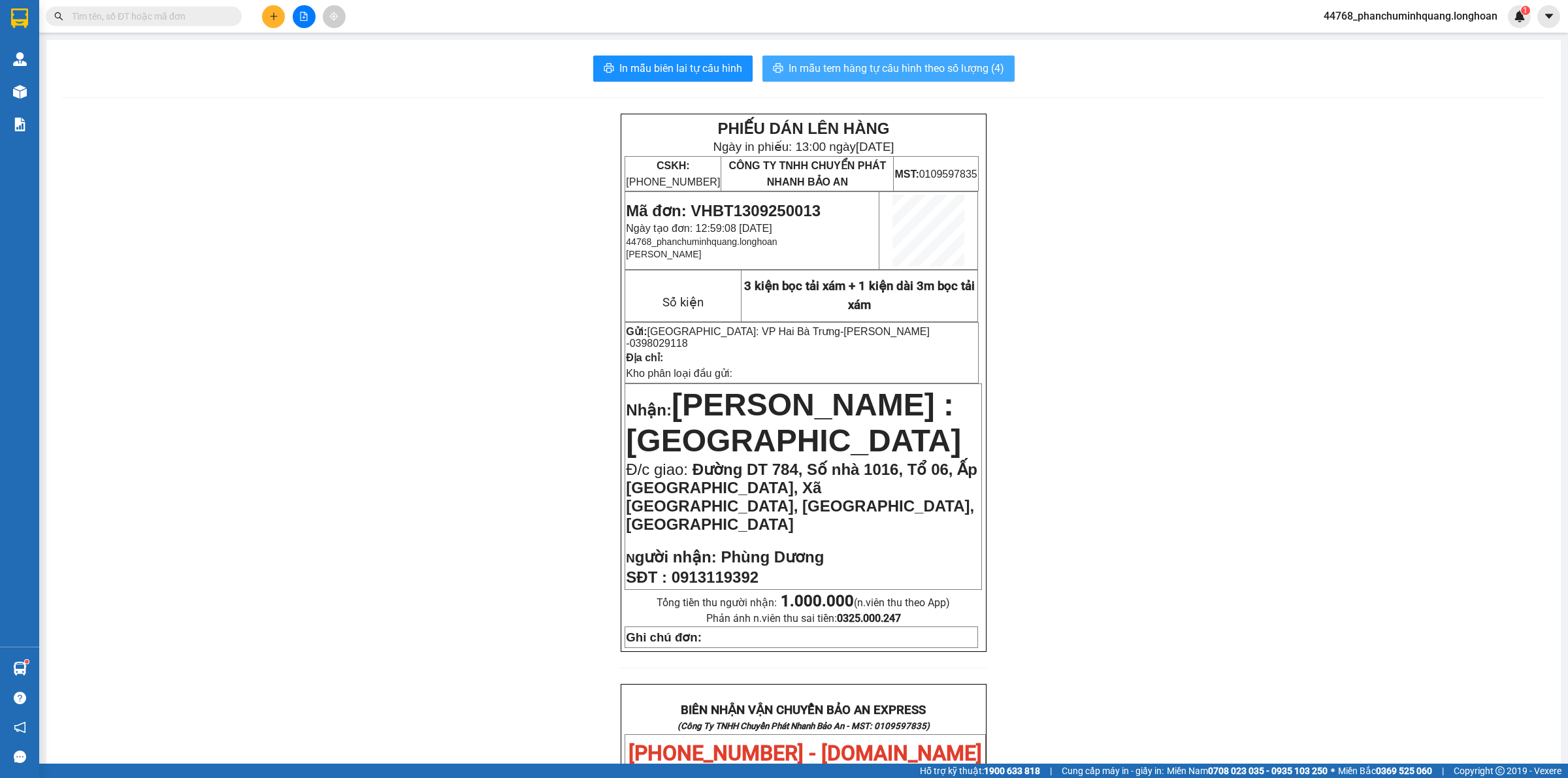
click at [894, 70] on span "In mẫu tem hàng tự cấu hình theo số lượng (4)" at bounding box center [896, 68] width 216 height 16
